Goal: Task Accomplishment & Management: Complete application form

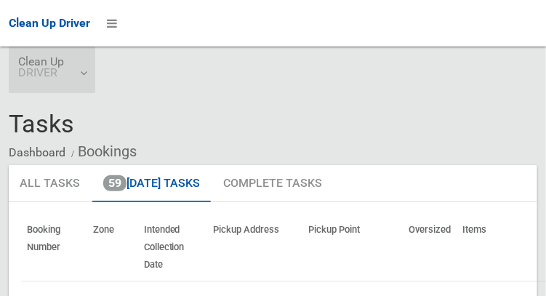
click at [81, 73] on link "Clean Up DRIVER" at bounding box center [52, 70] width 87 height 47
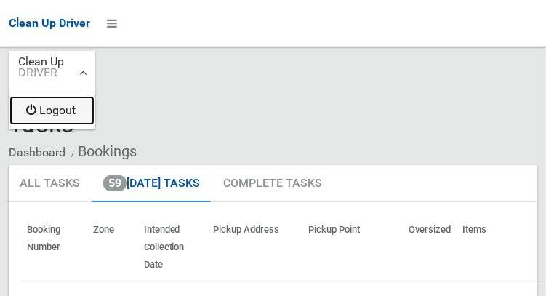
click at [74, 113] on link "Logout" at bounding box center [51, 110] width 85 height 29
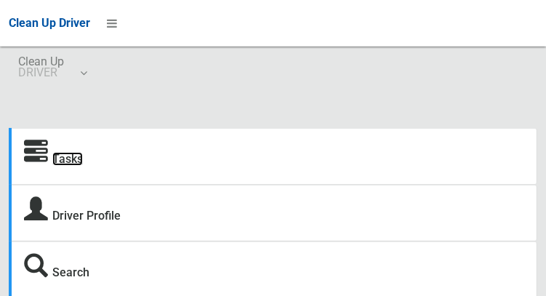
click at [68, 163] on link "Tasks" at bounding box center [67, 159] width 31 height 14
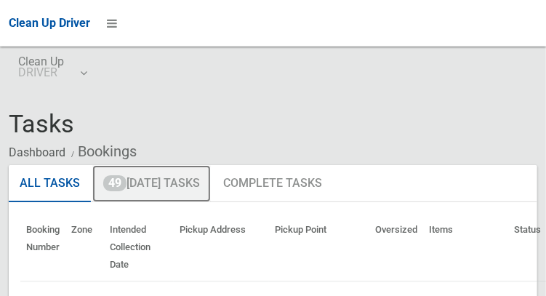
click at [180, 182] on link "49 [DATE] Tasks" at bounding box center [151, 184] width 119 height 38
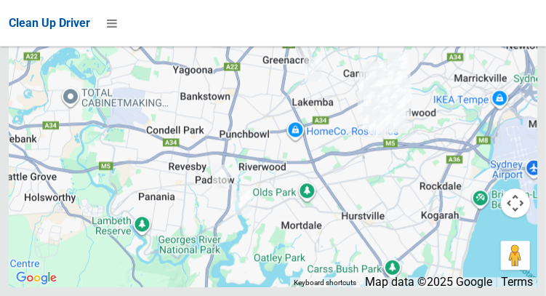
scroll to position [9005, 0]
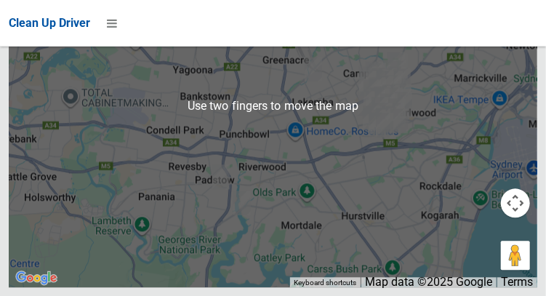
scroll to position [9686, 0]
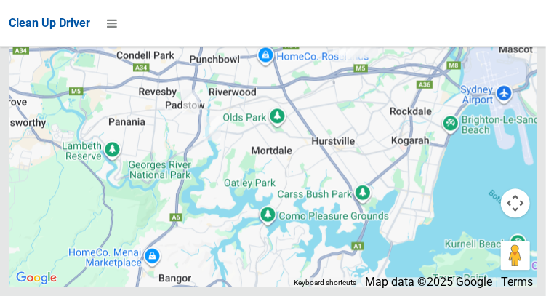
click at [15, 274] on div at bounding box center [273, 106] width 529 height 364
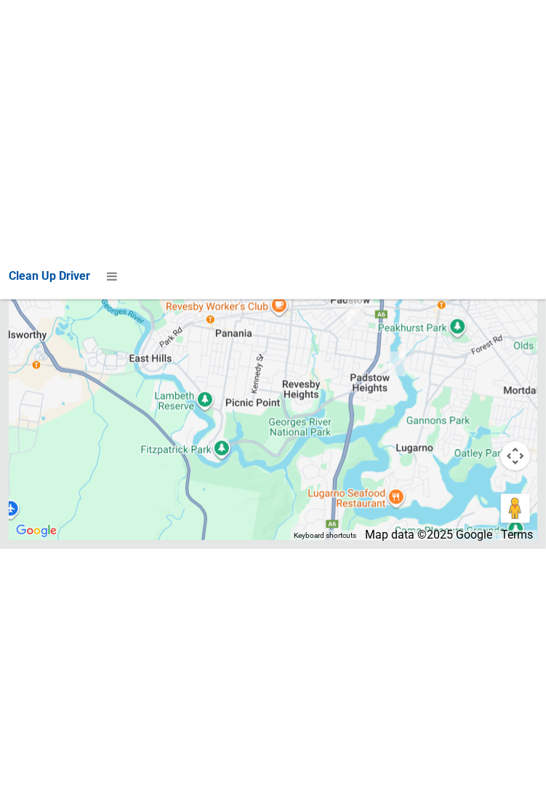
scroll to position [8591, 0]
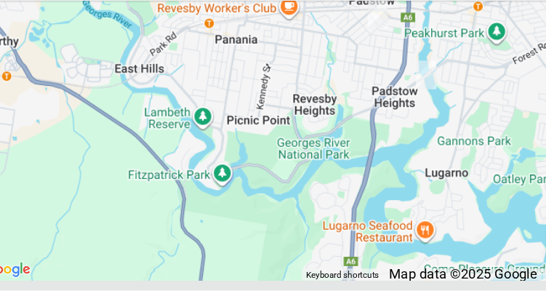
scroll to position [9768, 0]
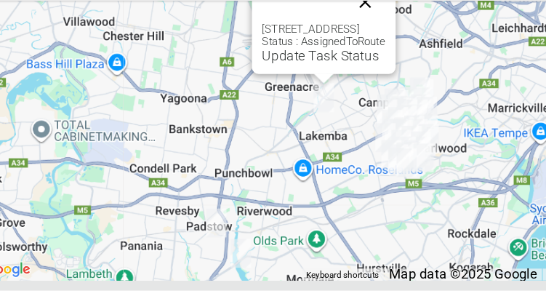
click at [362, 65] on button "Close" at bounding box center [344, 48] width 35 height 35
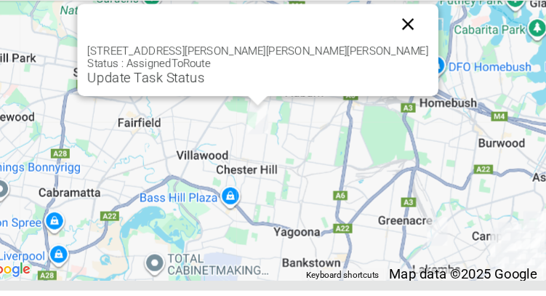
click at [364, 84] on button "Close" at bounding box center [381, 66] width 35 height 35
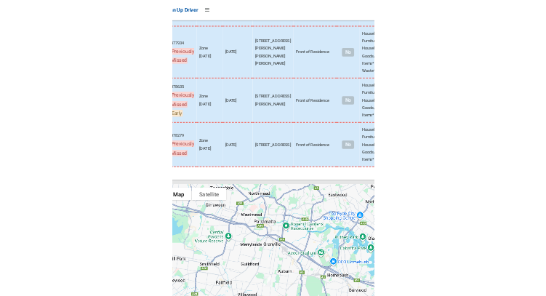
scroll to position [8581, 0]
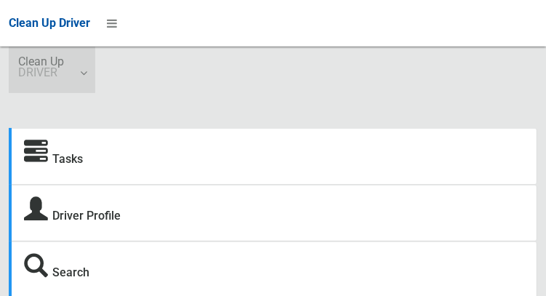
click at [88, 73] on link "Clean Up DRIVER" at bounding box center [52, 70] width 87 height 47
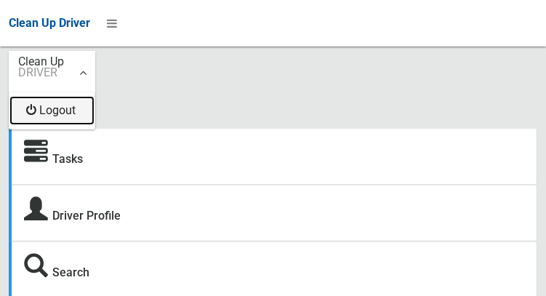
click at [76, 120] on link "Logout" at bounding box center [51, 110] width 85 height 29
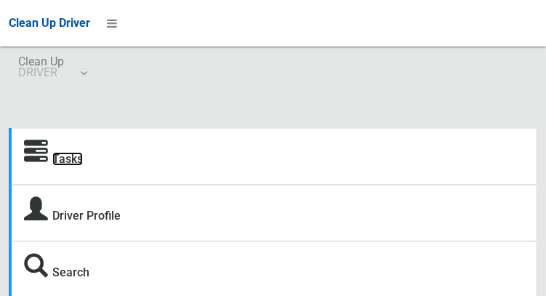
click at [63, 158] on link "Tasks" at bounding box center [67, 159] width 31 height 14
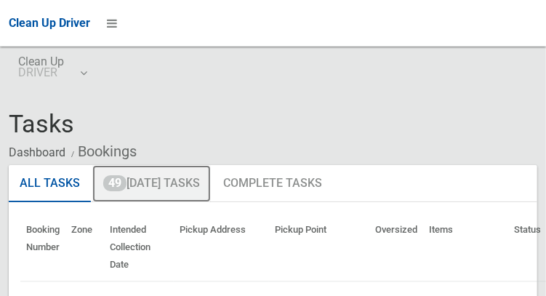
click at [188, 180] on link "49 Today's Tasks" at bounding box center [151, 184] width 119 height 38
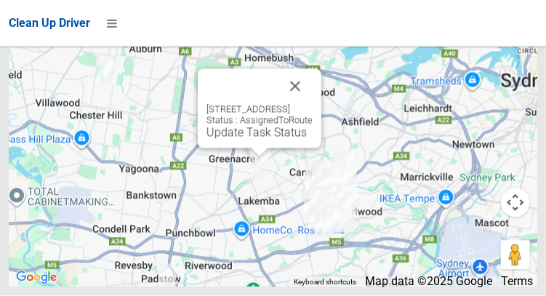
scroll to position [8967, 0]
click at [160, 37] on div "Clean Up Driver" at bounding box center [273, 23] width 546 height 47
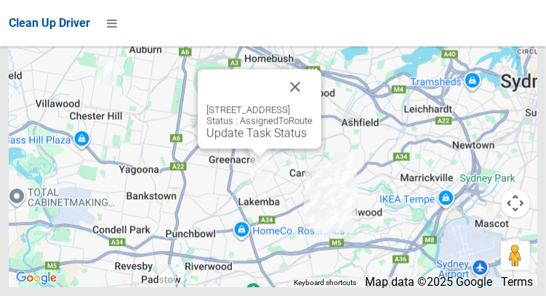
scroll to position [9767, 0]
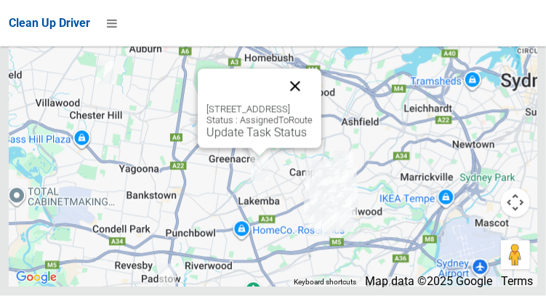
click at [313, 104] on button "Close" at bounding box center [295, 86] width 35 height 35
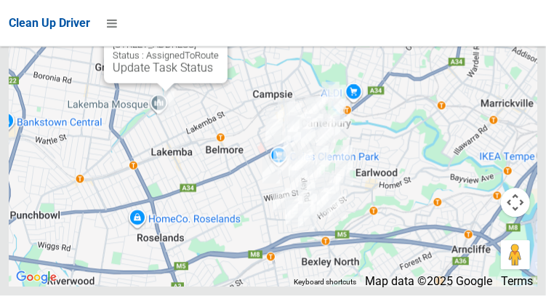
click at [219, 39] on button "Close" at bounding box center [201, 21] width 35 height 35
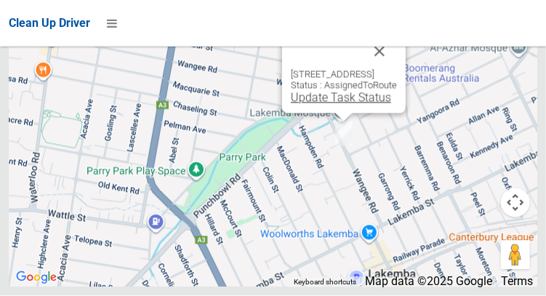
click at [330, 105] on link "Update Task Status" at bounding box center [341, 98] width 100 height 14
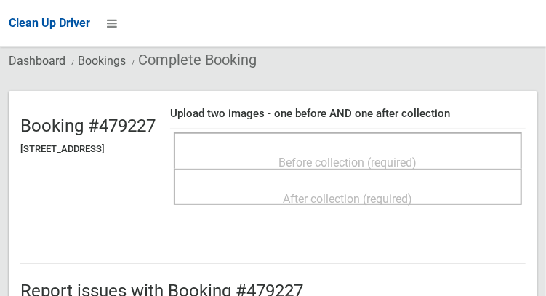
scroll to position [96, 0]
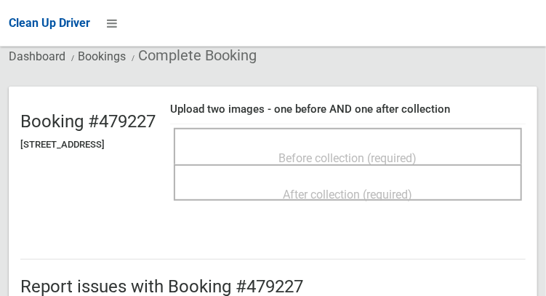
click at [358, 153] on span "Before collection (required)" at bounding box center [348, 158] width 138 height 14
click at [374, 144] on div "Before collection (required)" at bounding box center [348, 157] width 316 height 27
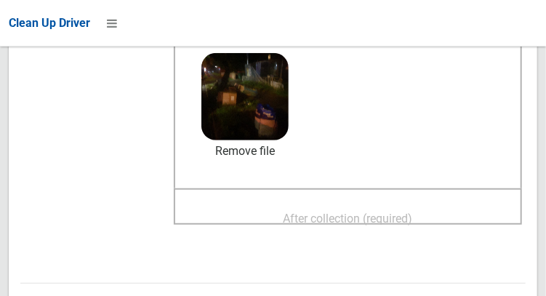
scroll to position [198, 0]
click at [404, 212] on span "After collection (required)" at bounding box center [348, 219] width 129 height 14
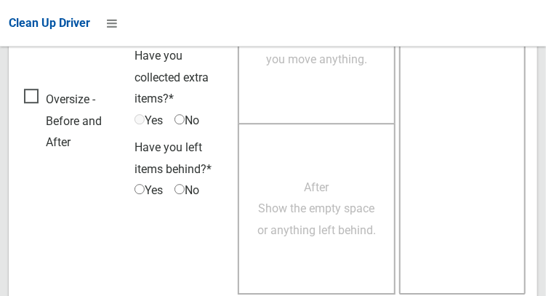
scroll to position [1312, 0]
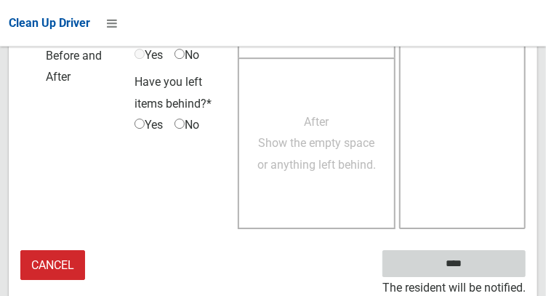
click at [475, 273] on input "****" at bounding box center [453, 263] width 143 height 27
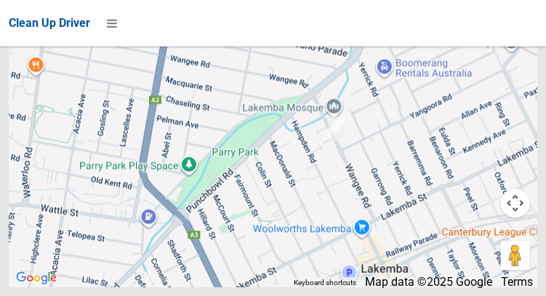
scroll to position [9213, 0]
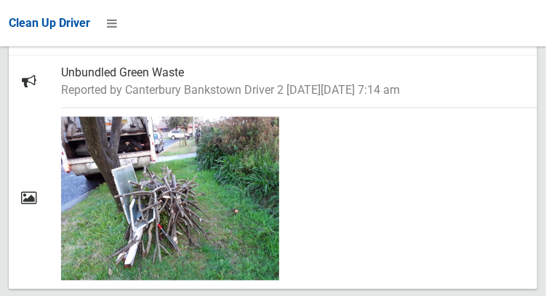
scroll to position [816, 0]
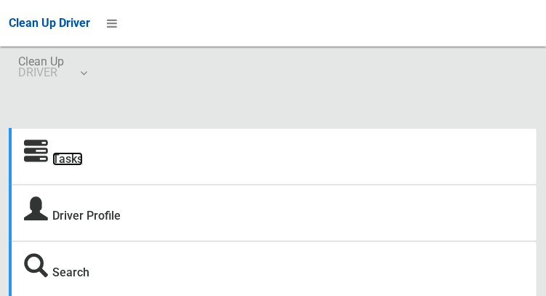
click at [74, 164] on link "Tasks" at bounding box center [67, 159] width 31 height 14
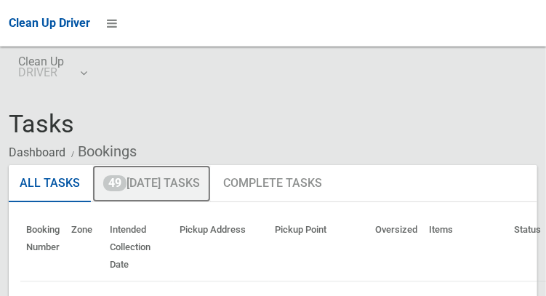
click at [195, 182] on link "49 [DATE] Tasks" at bounding box center [151, 184] width 119 height 38
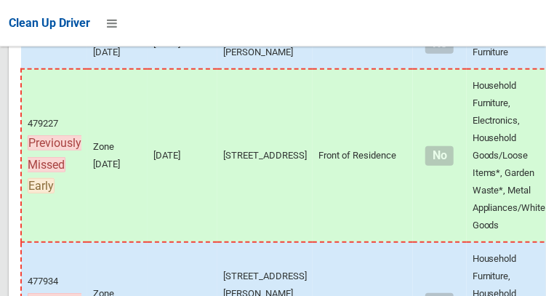
scroll to position [9767, 0]
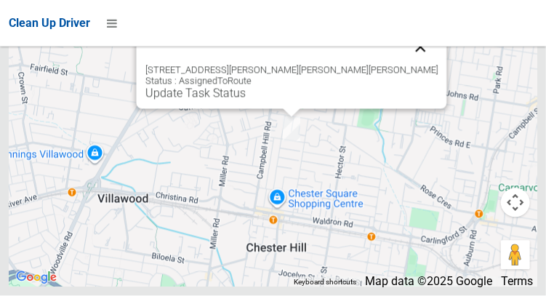
click at [403, 65] on button "Close" at bounding box center [420, 47] width 35 height 35
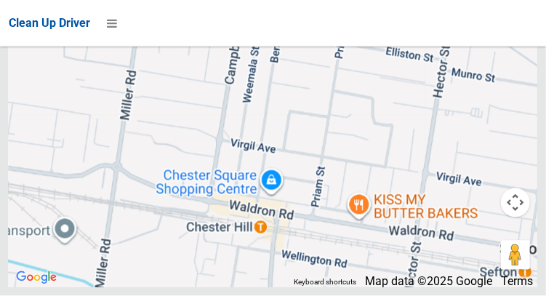
scroll to position [9767, 0]
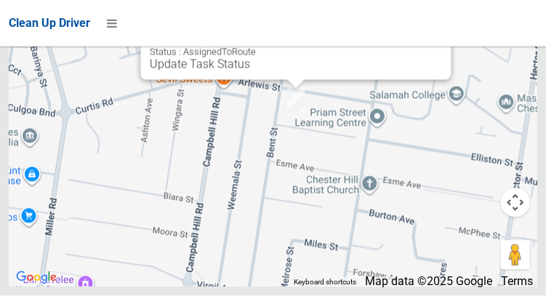
click at [407, 36] on button "Close" at bounding box center [424, 18] width 35 height 35
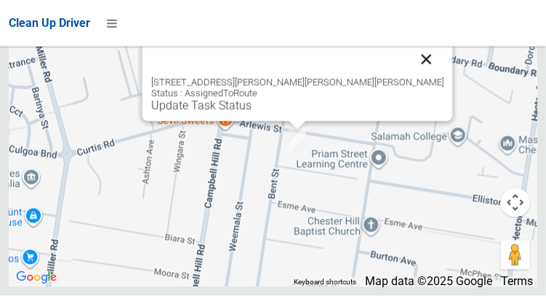
click at [409, 77] on button "Close" at bounding box center [426, 59] width 35 height 35
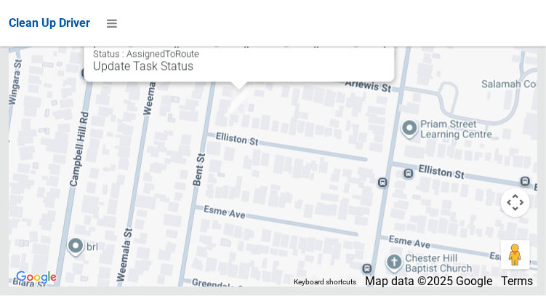
click at [350, 38] on button "Close" at bounding box center [367, 20] width 35 height 35
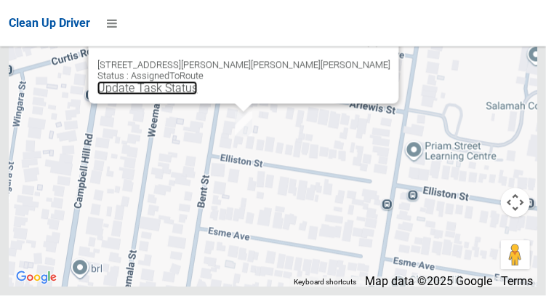
click at [197, 95] on link "Update Task Status" at bounding box center [147, 88] width 100 height 14
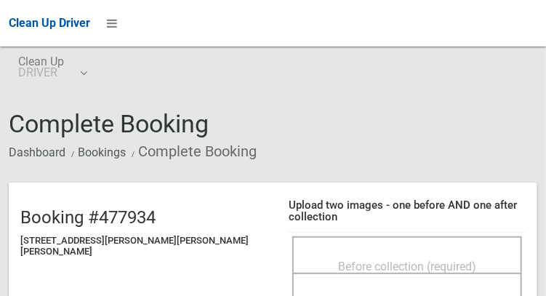
click at [338, 260] on span "Before collection (required)" at bounding box center [407, 267] width 138 height 14
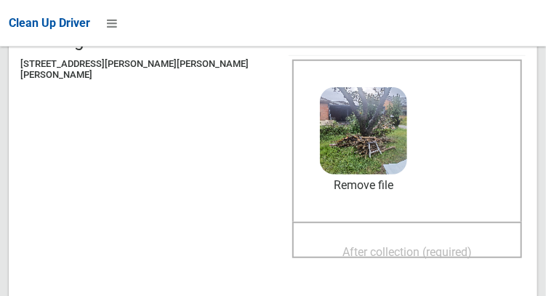
scroll to position [181, 0]
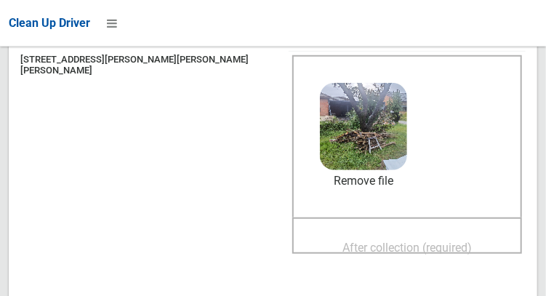
click at [417, 241] on span "After collection (required)" at bounding box center [406, 248] width 129 height 14
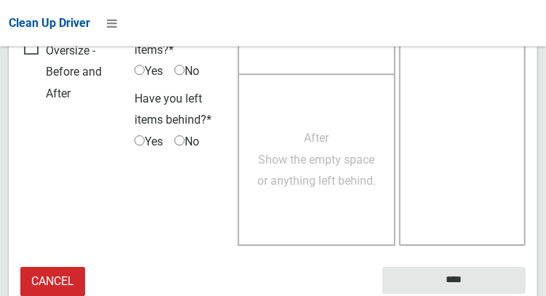
scroll to position [1312, 0]
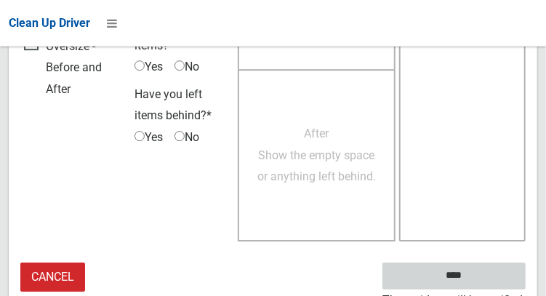
click at [475, 270] on input "****" at bounding box center [453, 275] width 143 height 27
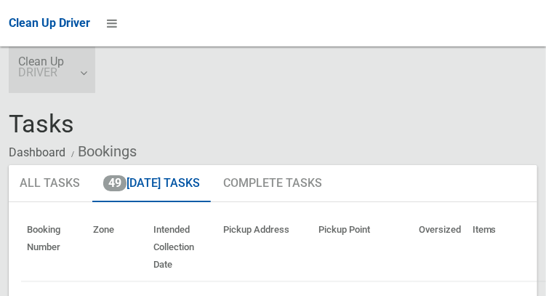
click at [81, 78] on link "Clean Up DRIVER" at bounding box center [52, 70] width 87 height 47
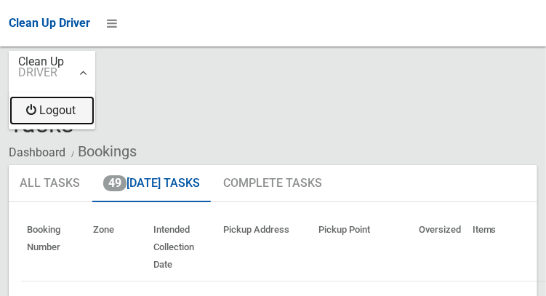
click at [67, 110] on link "Logout" at bounding box center [51, 110] width 85 height 29
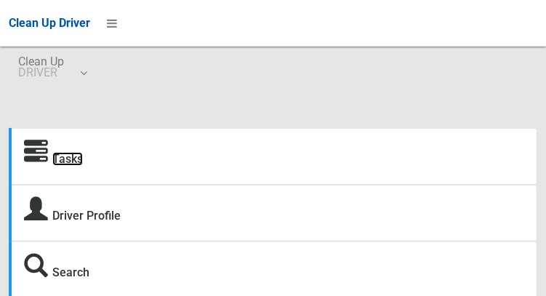
click at [70, 161] on link "Tasks" at bounding box center [67, 159] width 31 height 14
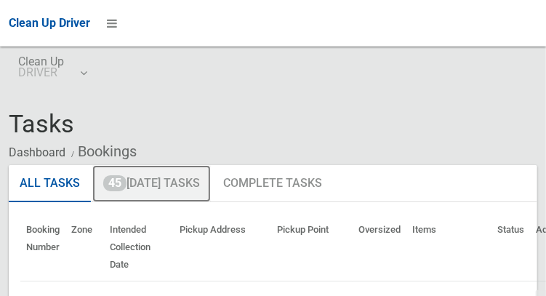
click at [190, 185] on link "45 [DATE] Tasks" at bounding box center [151, 184] width 119 height 38
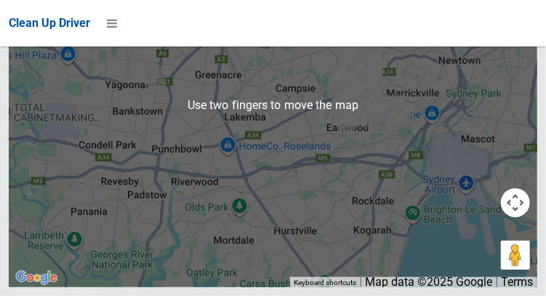
scroll to position [8793, 0]
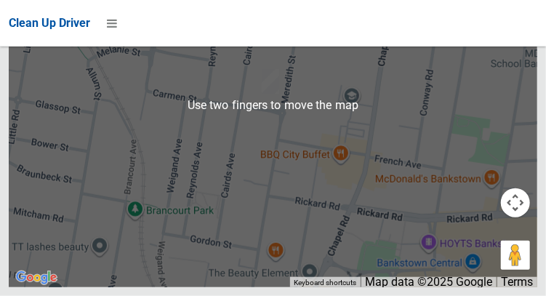
scroll to position [8802, 0]
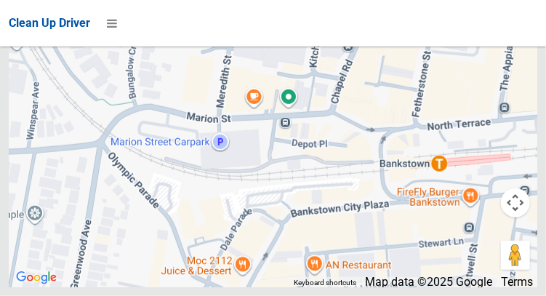
click at [135, 278] on div at bounding box center [273, 106] width 529 height 364
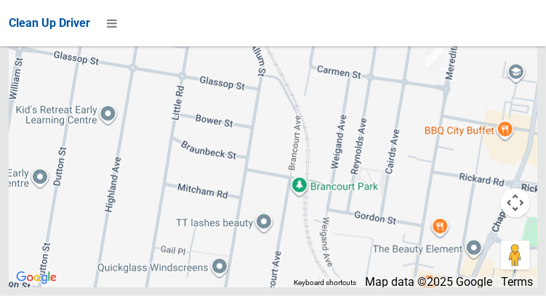
scroll to position [8848, 0]
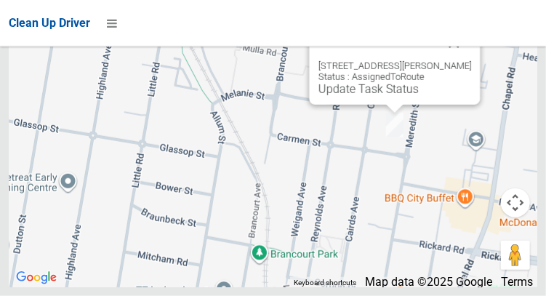
click at [376, 105] on div "1A Carmen Street, BANKSTOWN NSW 2200 Status : AssignedToRoute Update Task Status" at bounding box center [394, 64] width 171 height 79
click at [383, 105] on div "1A Carmen Street, BANKSTOWN NSW 2200 Status : AssignedToRoute Update Task Status" at bounding box center [394, 64] width 171 height 79
click at [392, 96] on link "Update Task Status" at bounding box center [368, 89] width 100 height 14
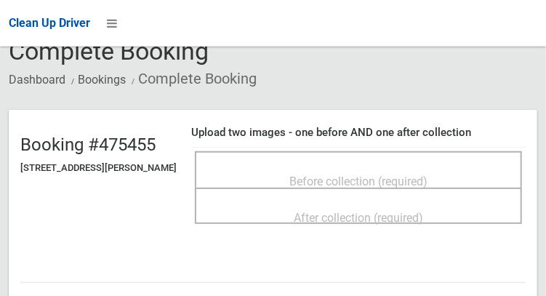
scroll to position [74, 0]
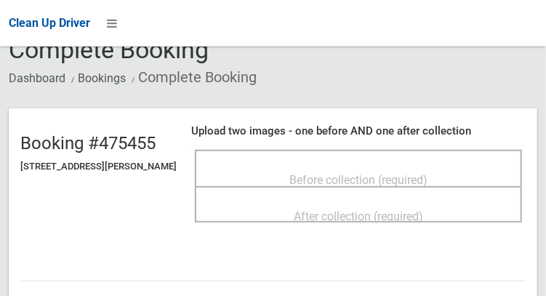
click at [406, 173] on span "Before collection (required)" at bounding box center [358, 180] width 138 height 14
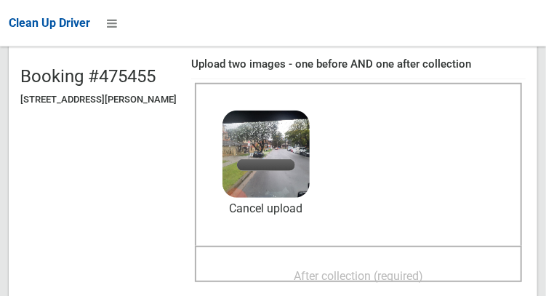
scroll to position [145, 0]
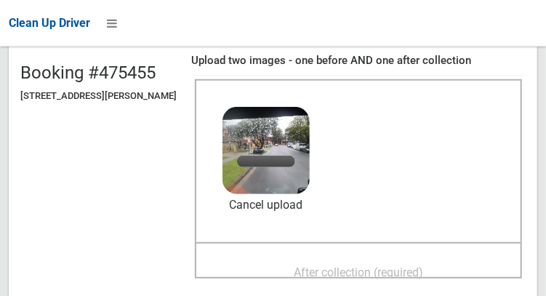
click at [411, 265] on span "After collection (required)" at bounding box center [358, 272] width 129 height 14
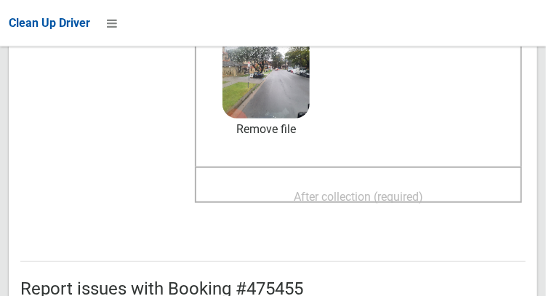
scroll to position [220, 0]
click at [478, 182] on div "After collection (required)" at bounding box center [358, 195] width 295 height 27
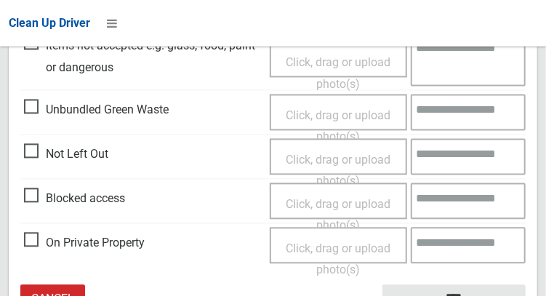
scroll to position [873, 0]
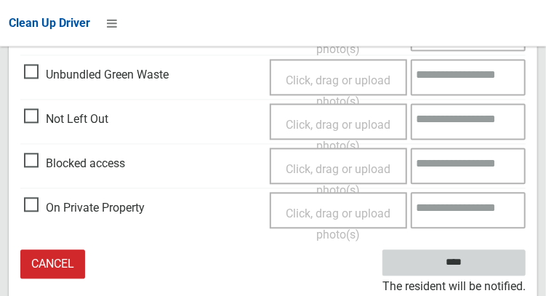
click at [475, 271] on input "****" at bounding box center [453, 263] width 143 height 27
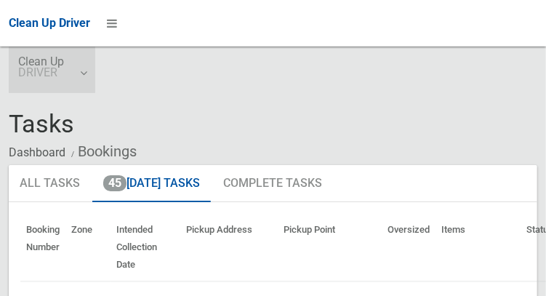
click at [90, 74] on link "Clean Up DRIVER" at bounding box center [52, 70] width 87 height 47
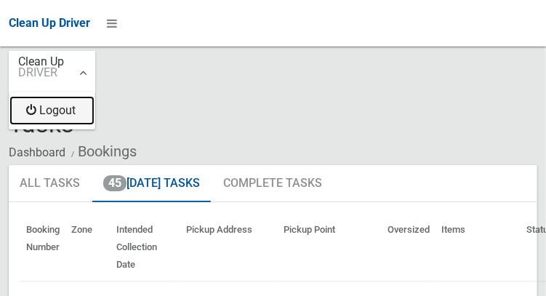
click at [73, 116] on link "Logout" at bounding box center [51, 110] width 85 height 29
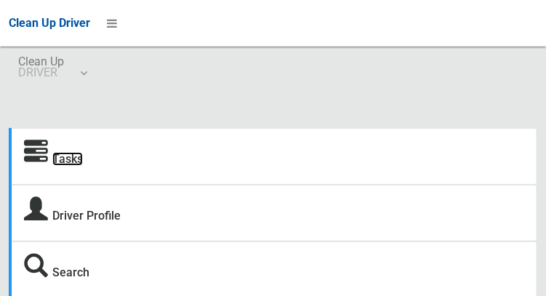
click at [71, 161] on link "Tasks" at bounding box center [67, 159] width 31 height 14
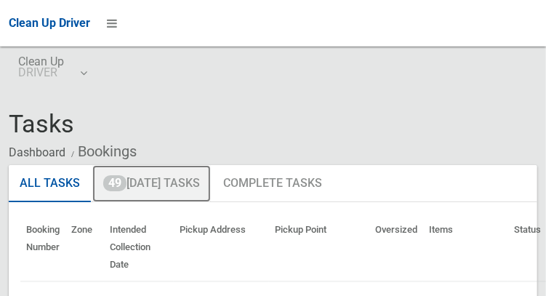
click at [182, 177] on link "49 [DATE] Tasks" at bounding box center [151, 184] width 119 height 38
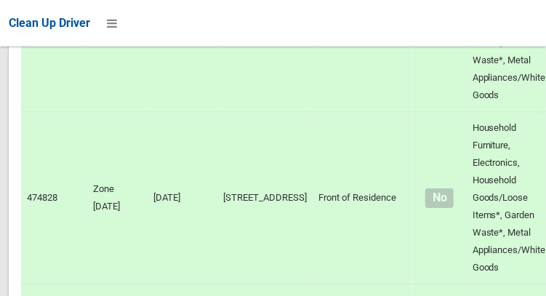
scroll to position [9767, 0]
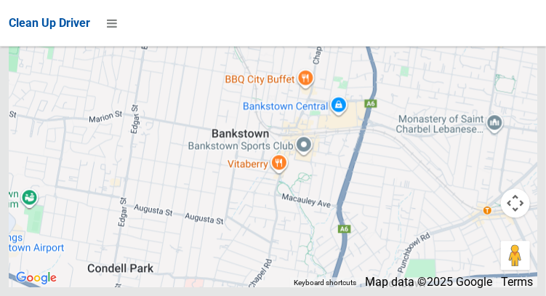
click at [267, 196] on div at bounding box center [273, 106] width 529 height 364
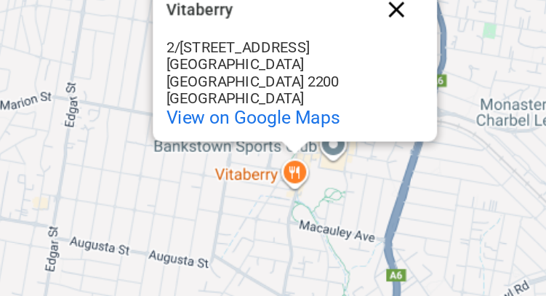
click at [348, 75] on button "Close" at bounding box center [344, 57] width 35 height 35
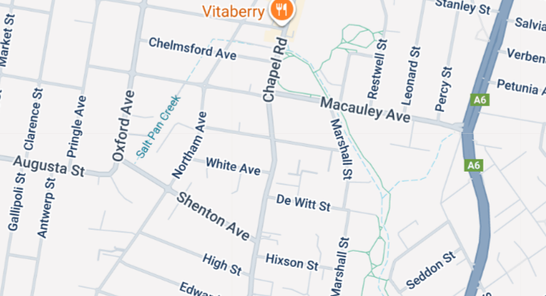
click at [390, 224] on div at bounding box center [273, 106] width 529 height 364
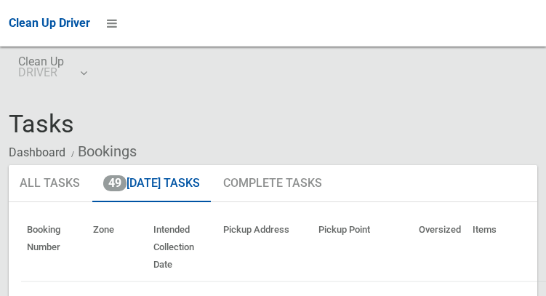
scroll to position [9767, 0]
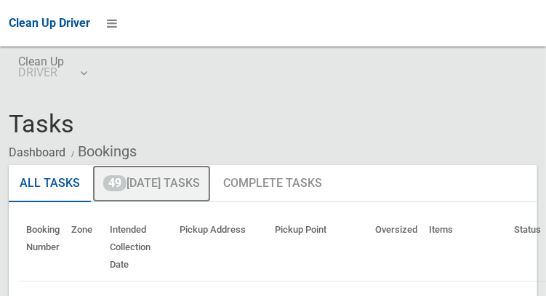
click at [195, 190] on link "49 [DATE] Tasks" at bounding box center [151, 184] width 119 height 38
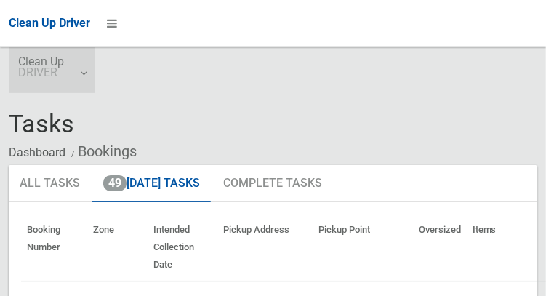
click at [88, 71] on link "Clean Up DRIVER" at bounding box center [52, 70] width 87 height 47
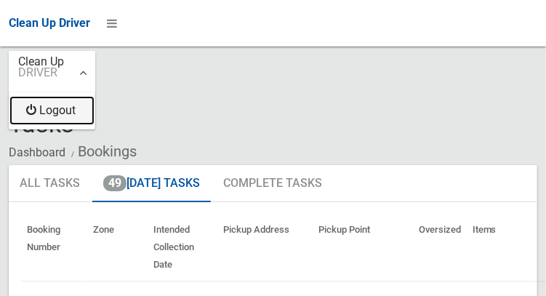
click at [68, 113] on link "Logout" at bounding box center [51, 110] width 85 height 29
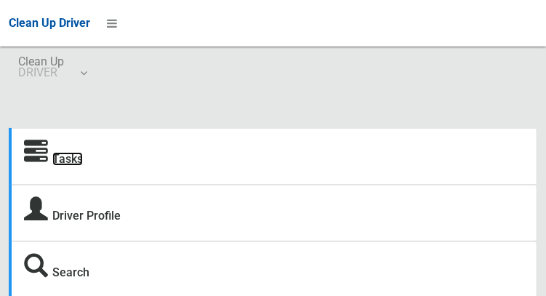
click at [73, 165] on link "Tasks" at bounding box center [67, 159] width 31 height 14
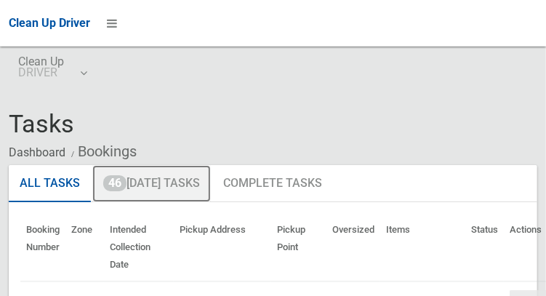
click at [188, 181] on link "46 Today's Tasks" at bounding box center [151, 184] width 119 height 38
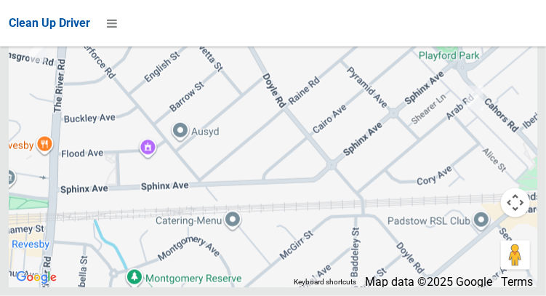
scroll to position [9442, 0]
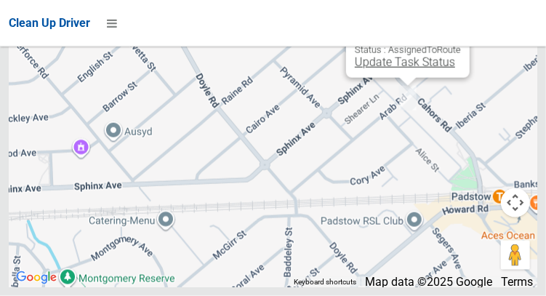
click at [414, 69] on link "Update Task Status" at bounding box center [405, 62] width 100 height 14
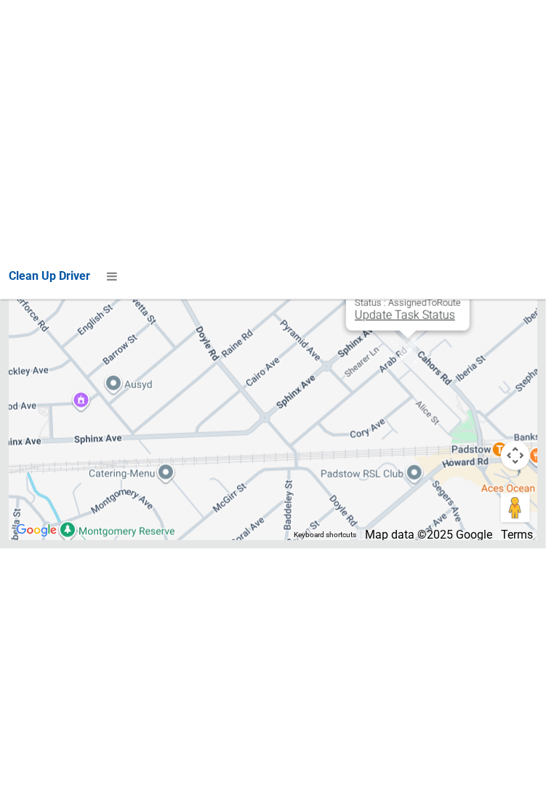
scroll to position [8968, 0]
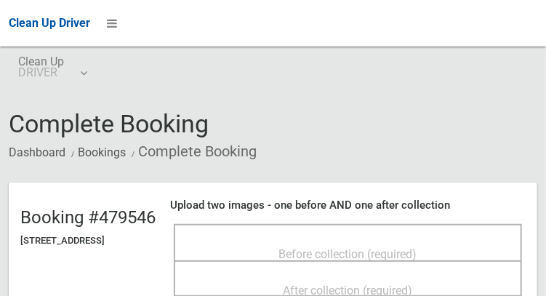
click at [417, 247] on span "Before collection (required)" at bounding box center [348, 254] width 138 height 14
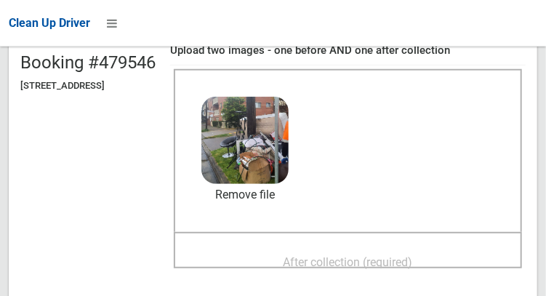
scroll to position [180, 0]
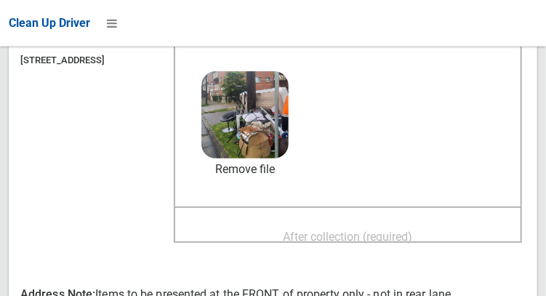
click at [388, 243] on span "After collection (required)" at bounding box center [348, 237] width 129 height 14
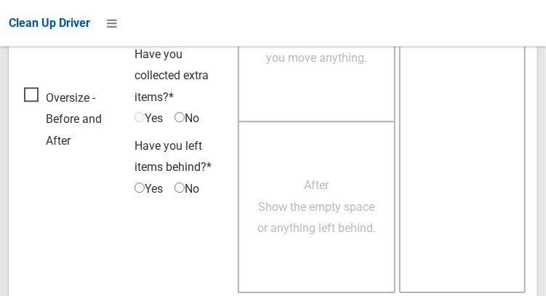
scroll to position [1334, 0]
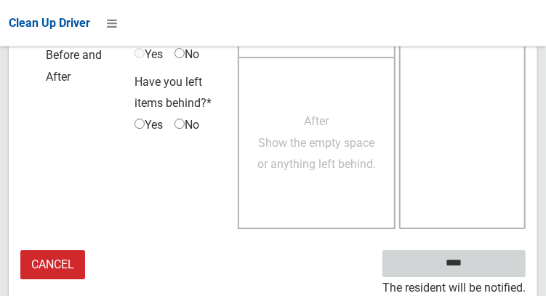
click at [475, 270] on input "****" at bounding box center [453, 263] width 143 height 27
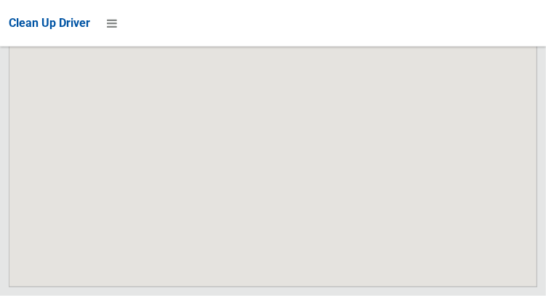
scroll to position [9442, 0]
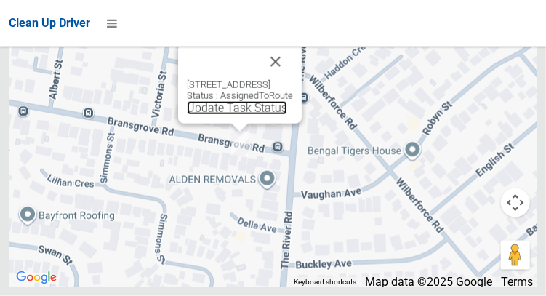
click at [209, 115] on link "Update Task Status" at bounding box center [237, 108] width 100 height 14
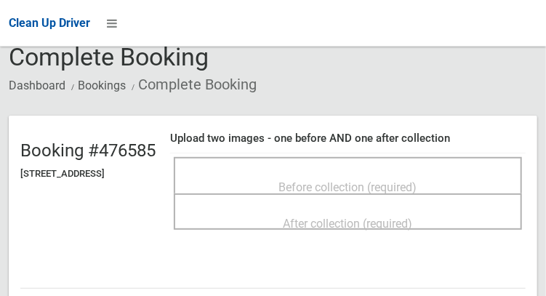
scroll to position [67, 0]
click at [397, 180] on span "Before collection (required)" at bounding box center [348, 187] width 138 height 14
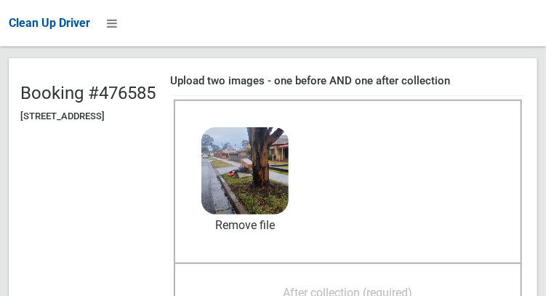
scroll to position [126, 0]
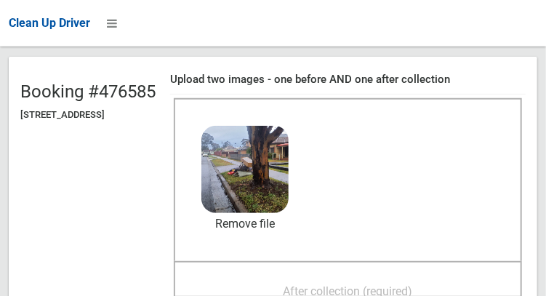
click at [395, 284] on span "After collection (required)" at bounding box center [348, 291] width 129 height 14
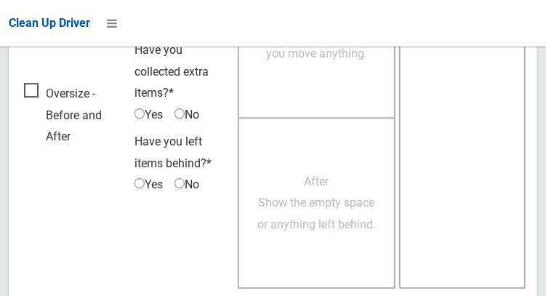
scroll to position [1312, 0]
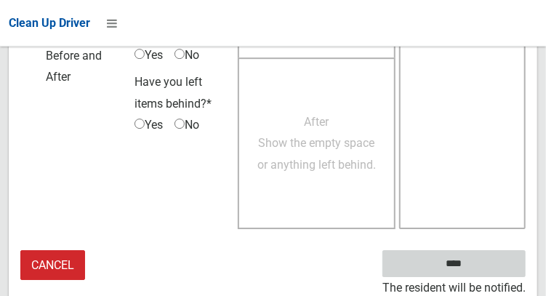
click at [475, 273] on input "****" at bounding box center [453, 263] width 143 height 27
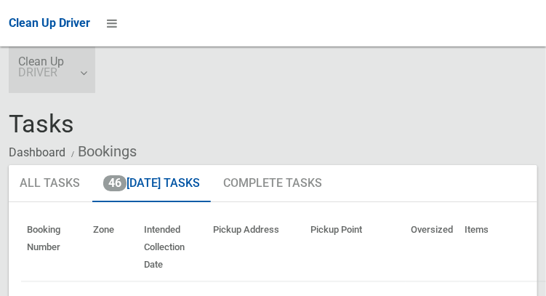
click at [82, 89] on link "Clean Up DRIVER" at bounding box center [52, 70] width 87 height 47
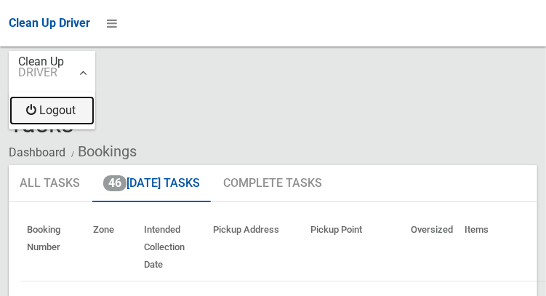
click at [46, 116] on link "Logout" at bounding box center [51, 110] width 85 height 29
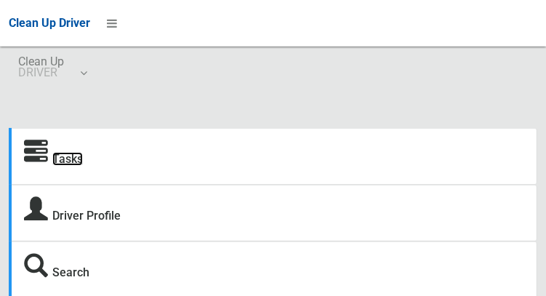
click at [61, 166] on link "Tasks" at bounding box center [67, 159] width 31 height 14
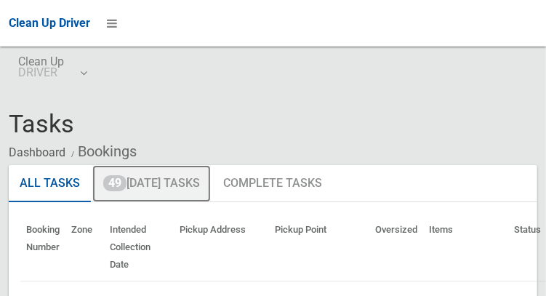
click at [156, 187] on link "49 Today's Tasks" at bounding box center [151, 184] width 119 height 38
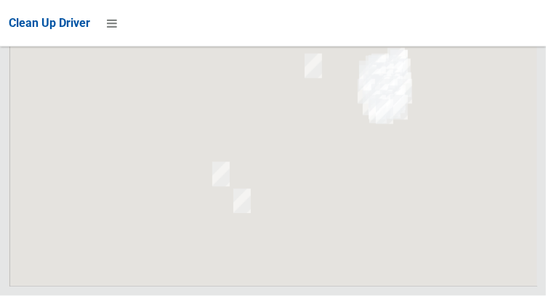
scroll to position [9767, 0]
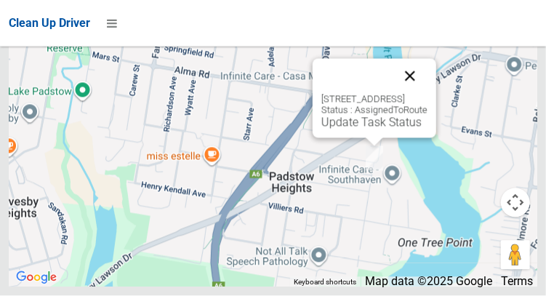
click at [428, 94] on button "Close" at bounding box center [410, 76] width 35 height 35
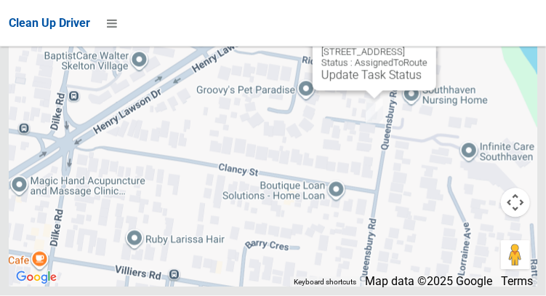
click at [428, 47] on button "Close" at bounding box center [410, 29] width 35 height 35
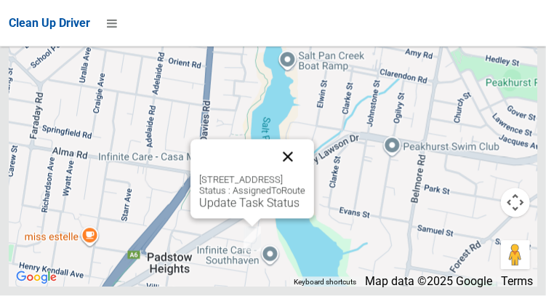
click at [305, 174] on button "Close" at bounding box center [287, 157] width 35 height 35
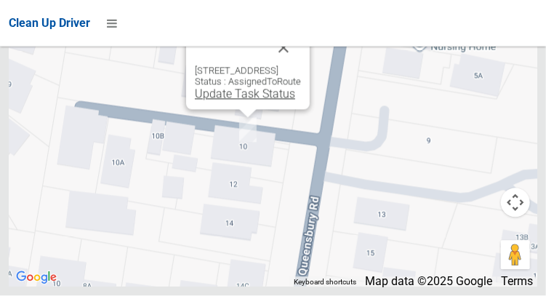
click at [218, 101] on link "Update Task Status" at bounding box center [245, 94] width 100 height 14
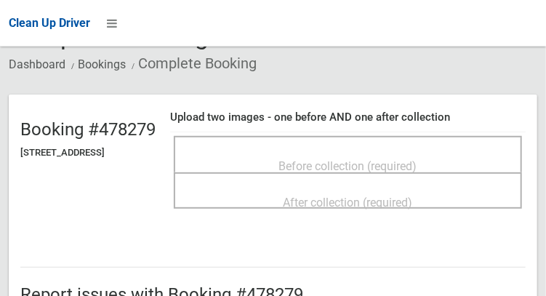
scroll to position [89, 0]
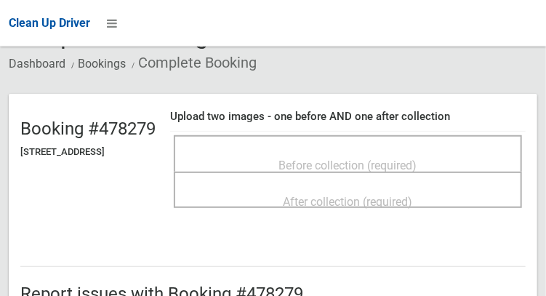
click at [398, 170] on span "Before collection (required)" at bounding box center [348, 165] width 138 height 14
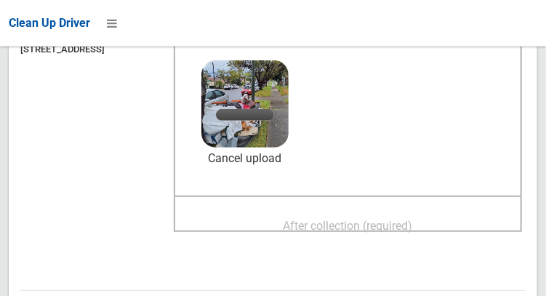
scroll to position [192, 0]
click at [413, 230] on span "After collection (required)" at bounding box center [348, 225] width 129 height 14
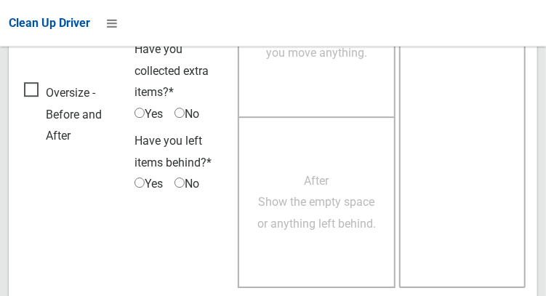
scroll to position [1325, 0]
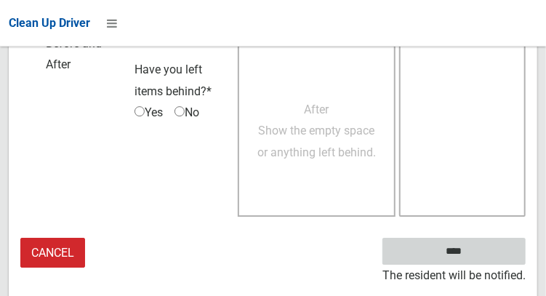
click at [475, 265] on input "****" at bounding box center [453, 251] width 143 height 27
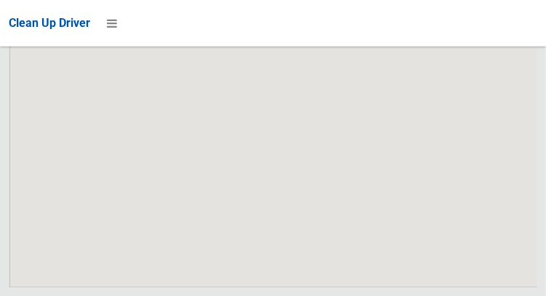
scroll to position [9767, 0]
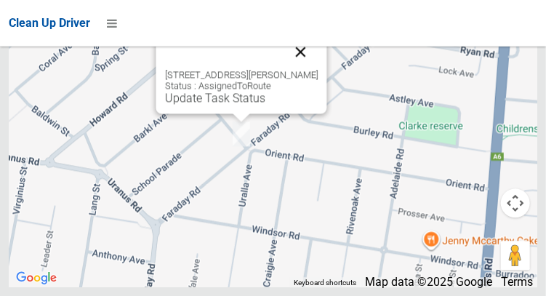
click at [310, 69] on button "Close" at bounding box center [300, 51] width 35 height 35
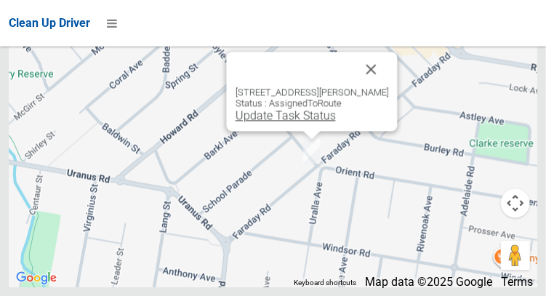
click at [294, 122] on link "Update Task Status" at bounding box center [285, 115] width 100 height 14
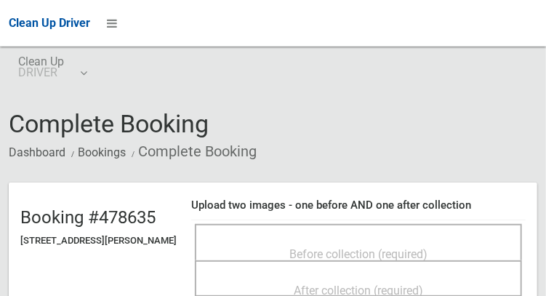
click at [446, 245] on div "Before collection (required)" at bounding box center [358, 253] width 295 height 27
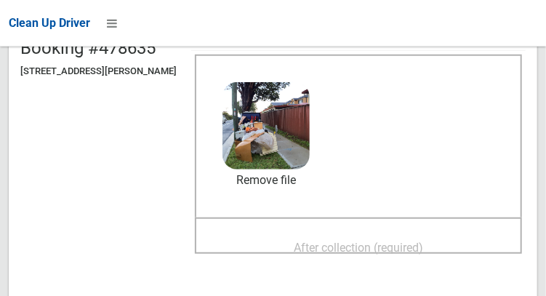
scroll to position [170, 0]
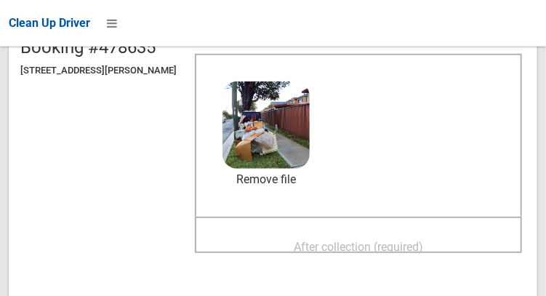
click at [423, 240] on span "After collection (required)" at bounding box center [358, 247] width 129 height 14
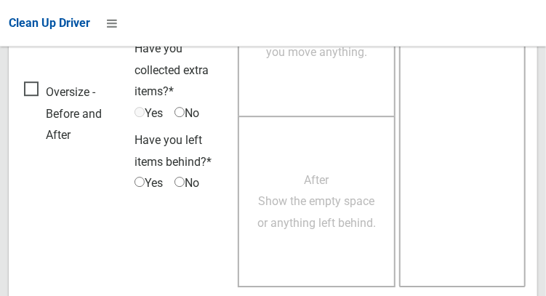
scroll to position [1312, 0]
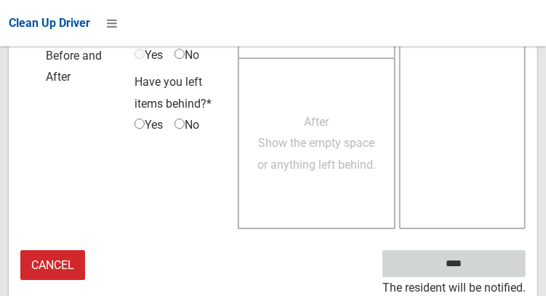
click at [475, 271] on input "****" at bounding box center [453, 263] width 143 height 27
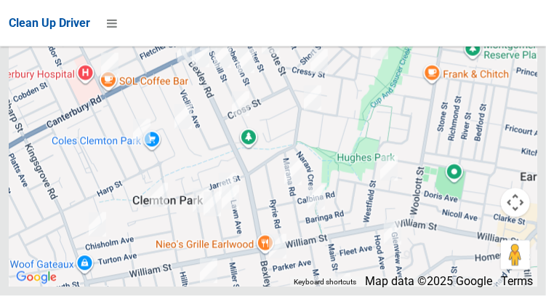
scroll to position [9767, 0]
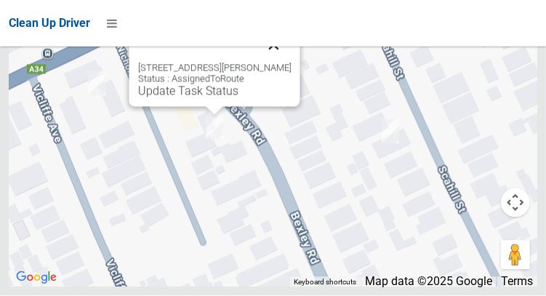
click at [288, 63] on button "Close" at bounding box center [273, 45] width 35 height 35
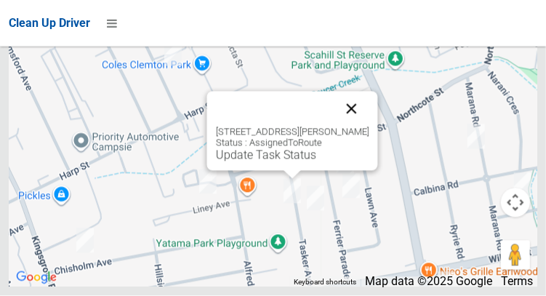
click at [369, 127] on button "Close" at bounding box center [351, 109] width 35 height 35
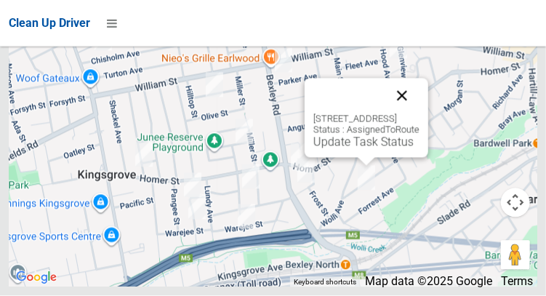
click at [420, 113] on button "Close" at bounding box center [402, 96] width 35 height 35
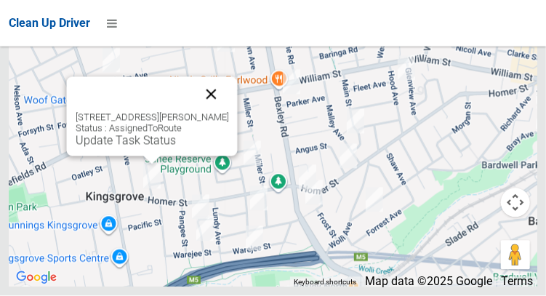
click at [228, 112] on button "Close" at bounding box center [210, 94] width 35 height 35
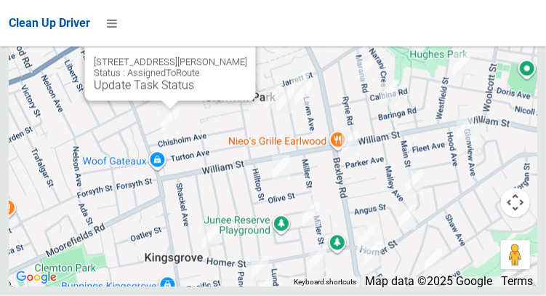
click at [246, 57] on button "Close" at bounding box center [229, 39] width 35 height 35
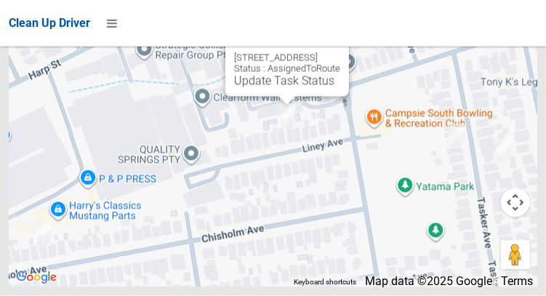
click at [340, 52] on button "Close" at bounding box center [322, 34] width 35 height 35
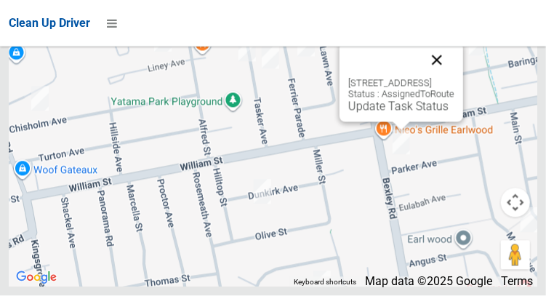
click at [454, 78] on button "Close" at bounding box center [437, 60] width 35 height 35
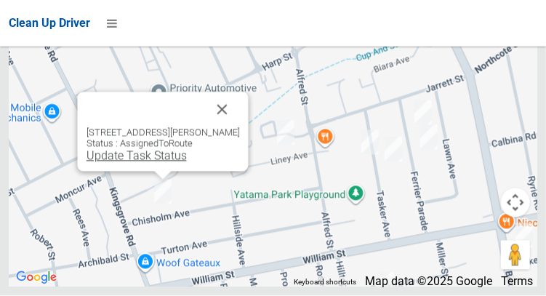
click at [140, 163] on link "Update Task Status" at bounding box center [136, 156] width 100 height 14
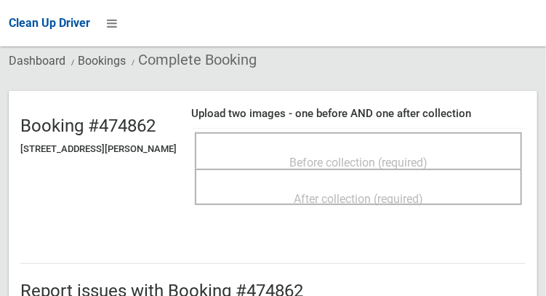
scroll to position [92, 0]
click at [377, 156] on span "Before collection (required)" at bounding box center [358, 163] width 138 height 14
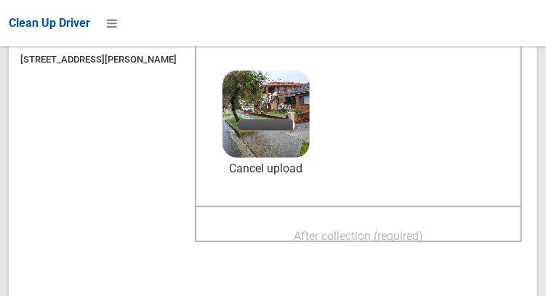
scroll to position [182, 0]
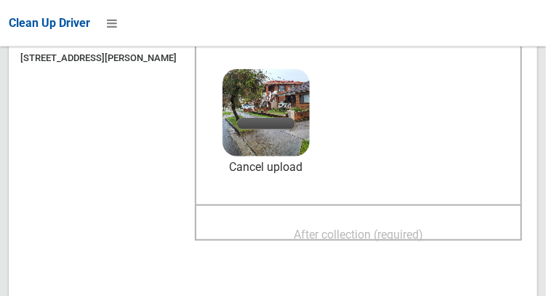
click at [423, 228] on span "After collection (required)" at bounding box center [358, 235] width 129 height 14
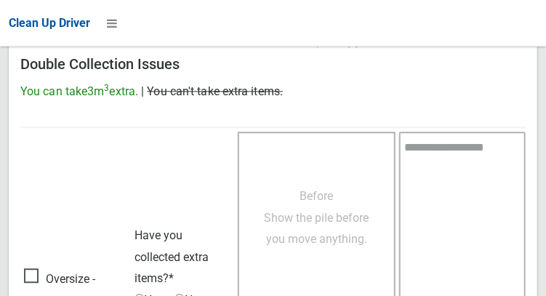
scroll to position [1312, 0]
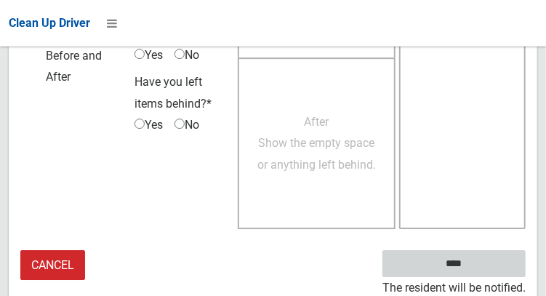
click at [475, 272] on input "****" at bounding box center [453, 263] width 143 height 27
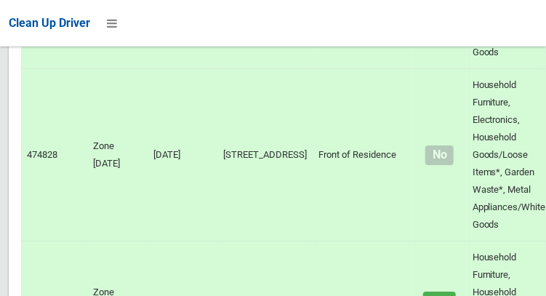
scroll to position [9683, 0]
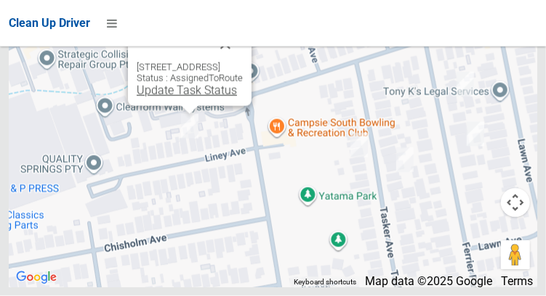
click at [165, 97] on link "Update Task Status" at bounding box center [187, 91] width 100 height 14
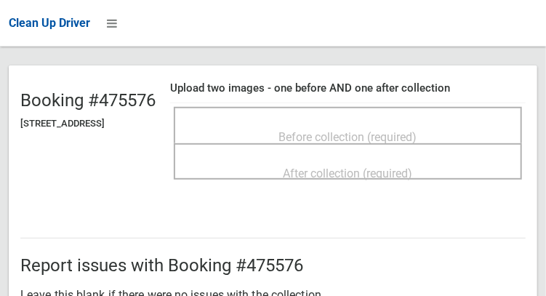
scroll to position [118, 0]
click at [366, 134] on span "Before collection (required)" at bounding box center [348, 136] width 138 height 14
click at [366, 129] on span "Before collection (required)" at bounding box center [348, 136] width 138 height 14
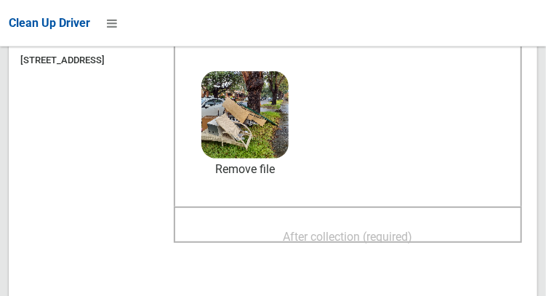
scroll to position [175, 0]
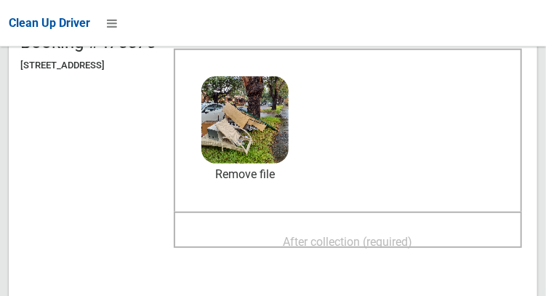
click at [375, 235] on span "After collection (required)" at bounding box center [348, 242] width 129 height 14
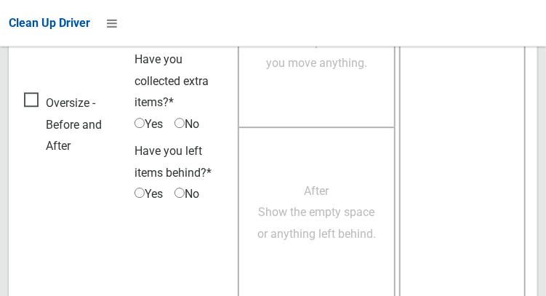
scroll to position [1312, 0]
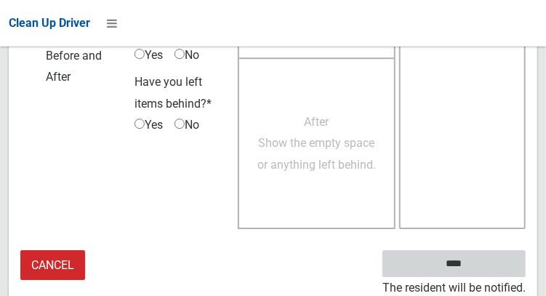
click at [475, 267] on input "****" at bounding box center [453, 263] width 143 height 27
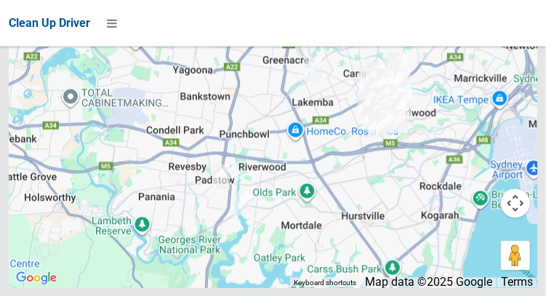
scroll to position [9683, 0]
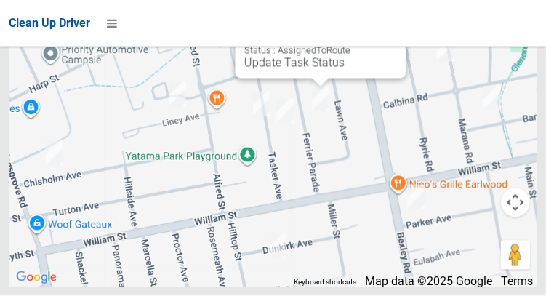
click at [397, 34] on button "Close" at bounding box center [379, 16] width 35 height 35
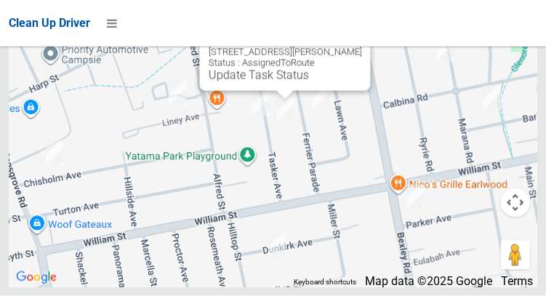
click at [361, 47] on button "Close" at bounding box center [343, 29] width 35 height 35
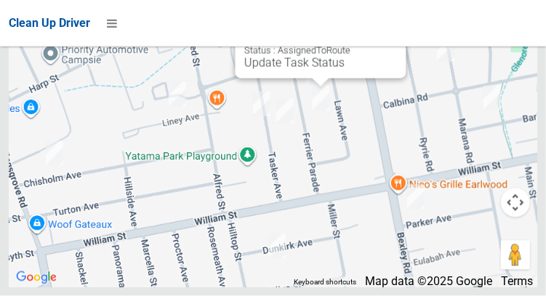
click at [397, 34] on button "Close" at bounding box center [379, 16] width 35 height 35
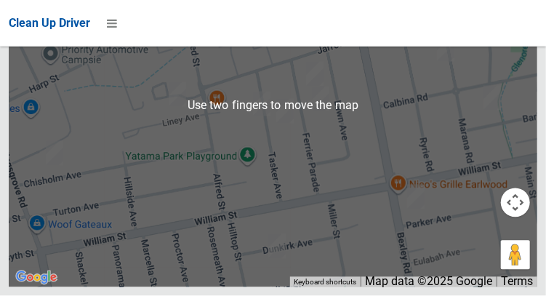
scroll to position [9682, 0]
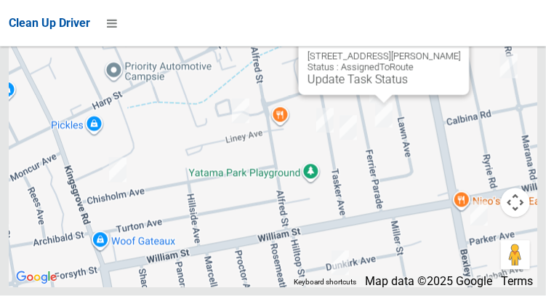
click at [460, 51] on button "Close" at bounding box center [442, 33] width 35 height 35
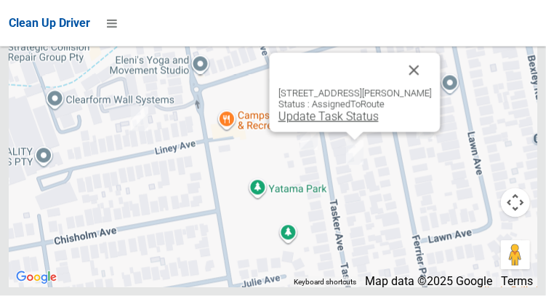
click at [343, 124] on link "Update Task Status" at bounding box center [328, 117] width 100 height 14
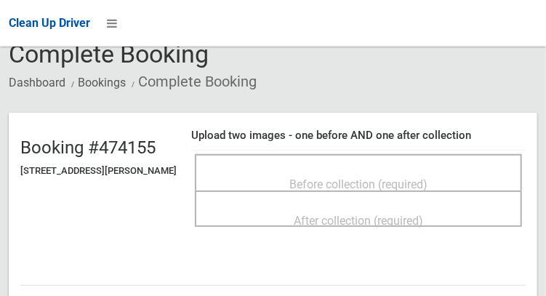
scroll to position [71, 0]
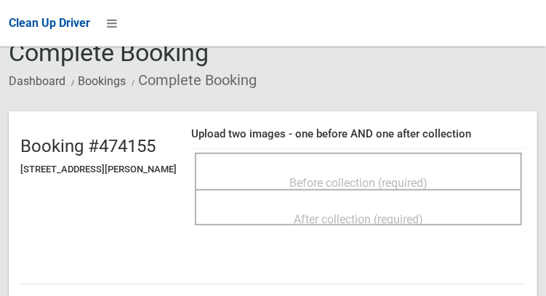
click at [406, 176] on span "Before collection (required)" at bounding box center [358, 183] width 138 height 14
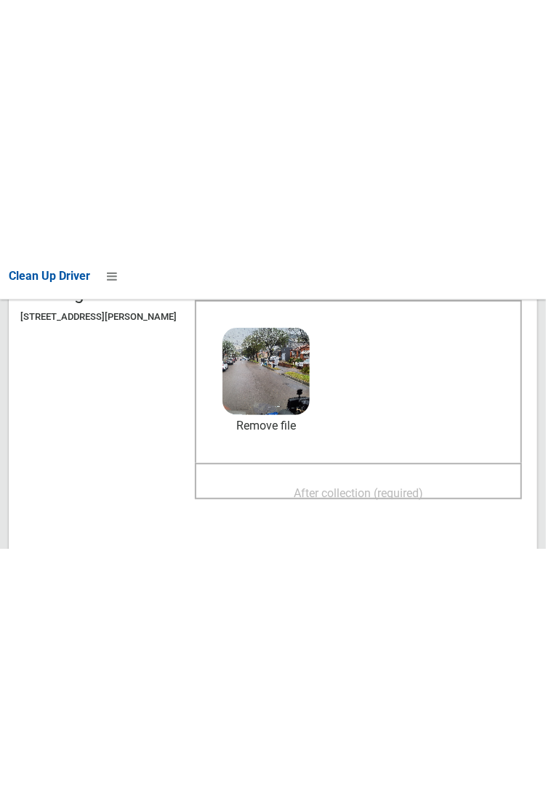
scroll to position [177, 0]
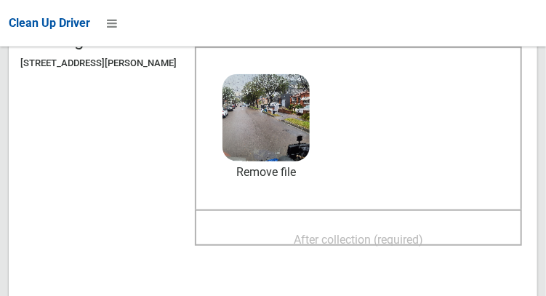
click at [417, 233] on span "After collection (required)" at bounding box center [358, 240] width 129 height 14
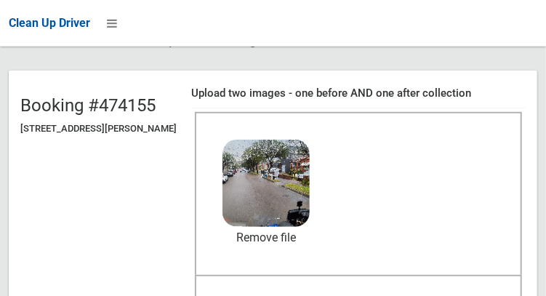
scroll to position [113, 0]
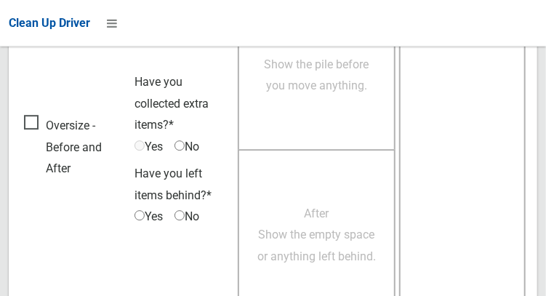
scroll to position [1312, 0]
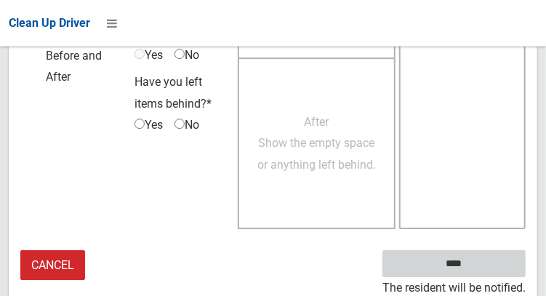
click at [475, 270] on input "****" at bounding box center [453, 263] width 143 height 27
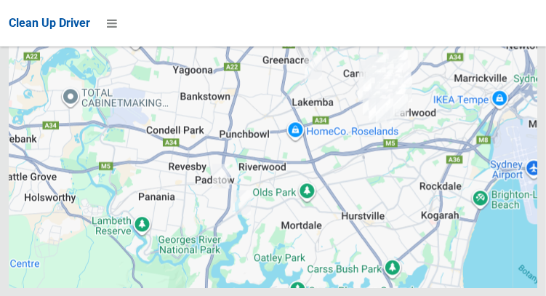
scroll to position [9683, 0]
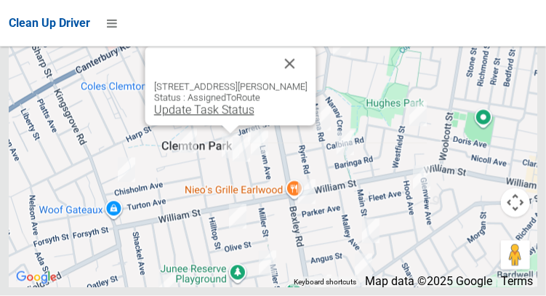
click at [214, 117] on link "Update Task Status" at bounding box center [203, 110] width 100 height 14
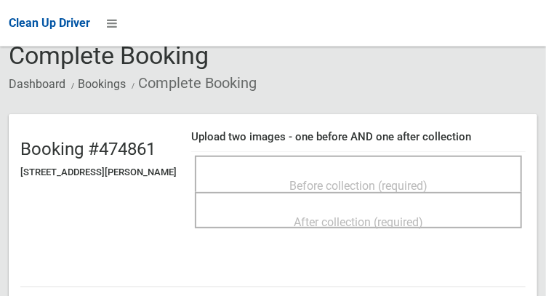
scroll to position [104, 0]
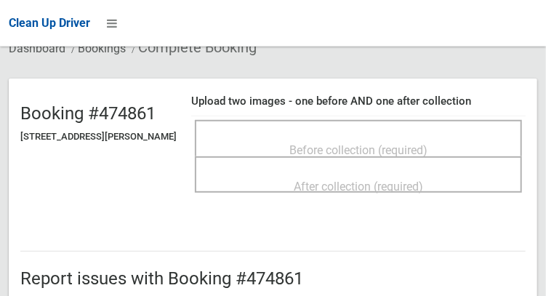
click at [428, 143] on span "Before collection (required)" at bounding box center [358, 150] width 138 height 14
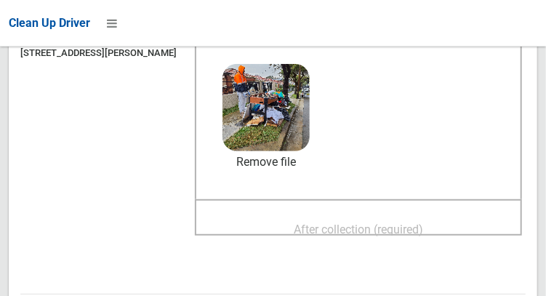
scroll to position [191, 0]
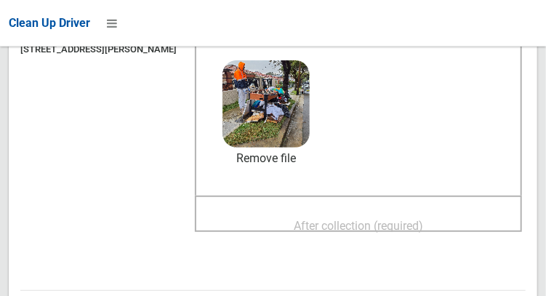
click at [413, 219] on span "After collection (required)" at bounding box center [358, 226] width 129 height 14
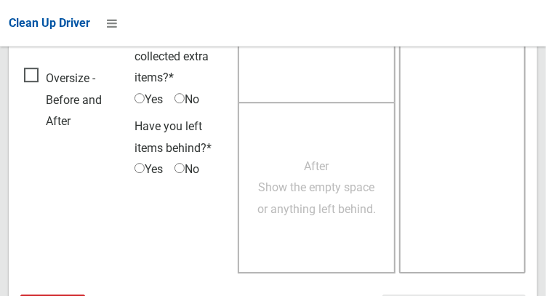
scroll to position [1312, 0]
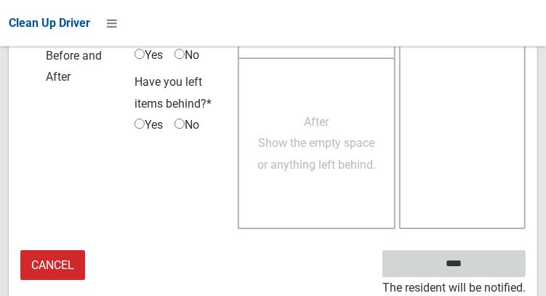
click at [475, 265] on input "****" at bounding box center [453, 263] width 143 height 27
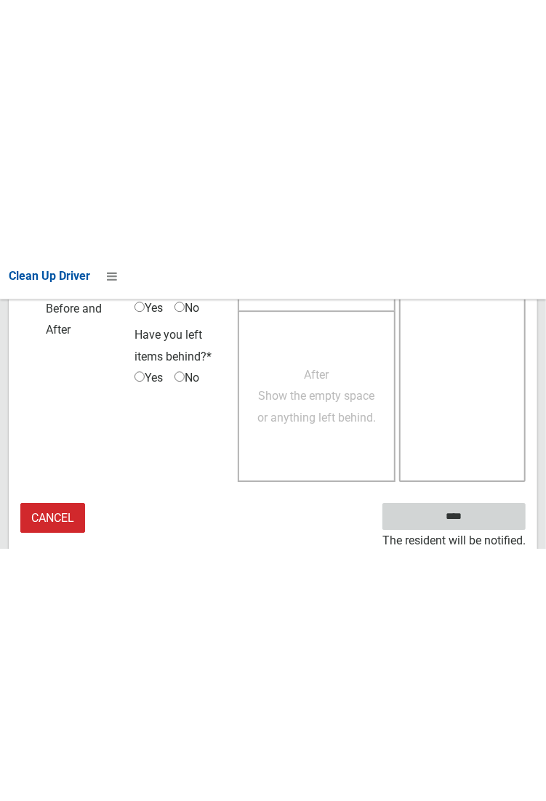
scroll to position [840, 0]
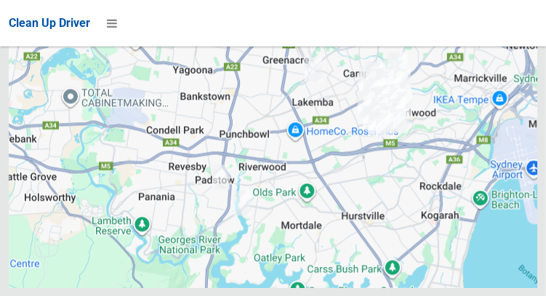
scroll to position [9683, 0]
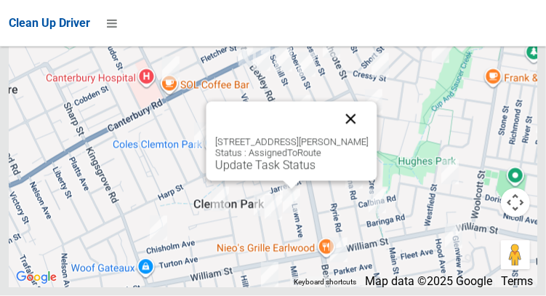
click at [368, 137] on button "Close" at bounding box center [350, 119] width 35 height 35
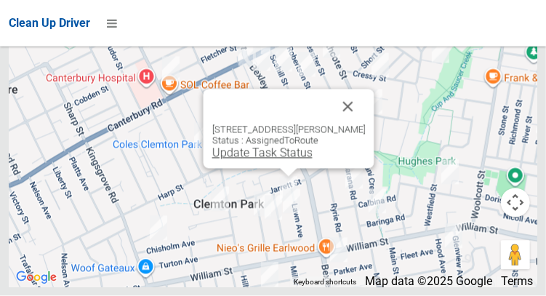
click at [259, 160] on link "Update Task Status" at bounding box center [262, 153] width 100 height 14
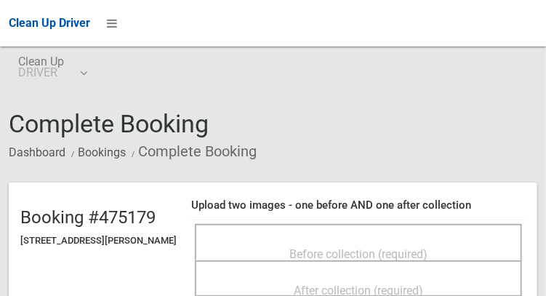
click at [340, 247] on span "Before collection (required)" at bounding box center [358, 254] width 138 height 14
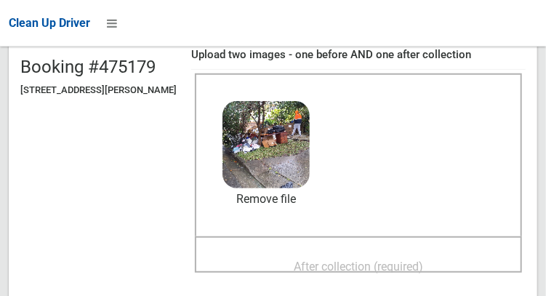
scroll to position [190, 0]
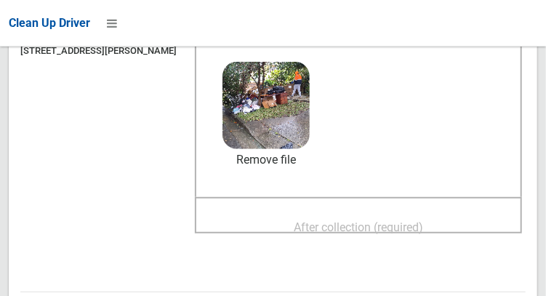
click at [404, 220] on span "After collection (required)" at bounding box center [358, 227] width 129 height 14
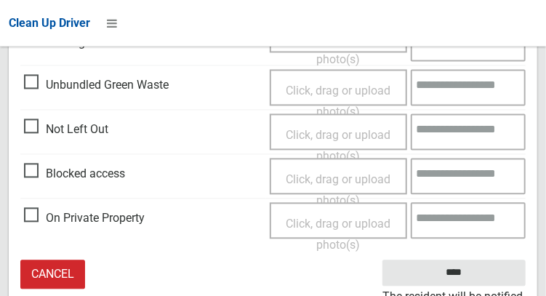
scroll to position [873, 0]
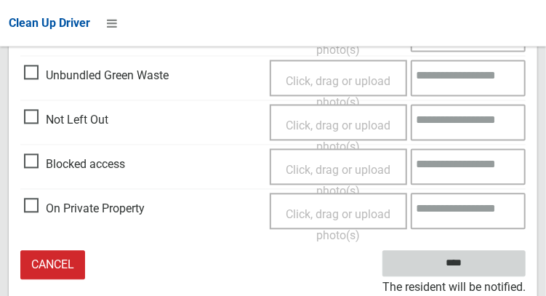
click at [462, 273] on input "****" at bounding box center [453, 263] width 143 height 27
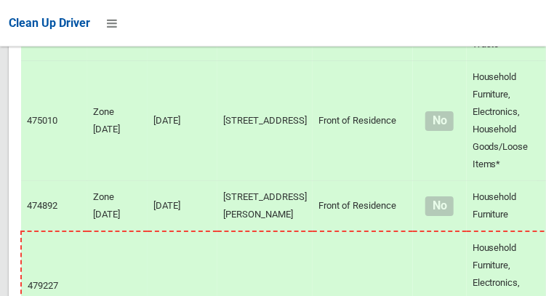
scroll to position [9683, 0]
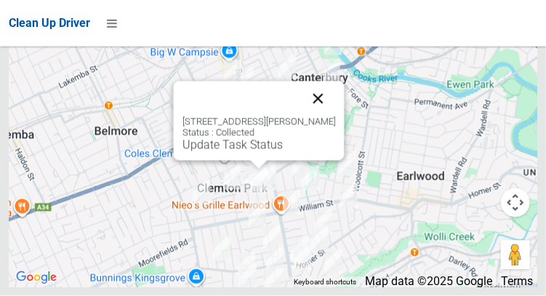
click at [335, 116] on button "Close" at bounding box center [317, 98] width 35 height 35
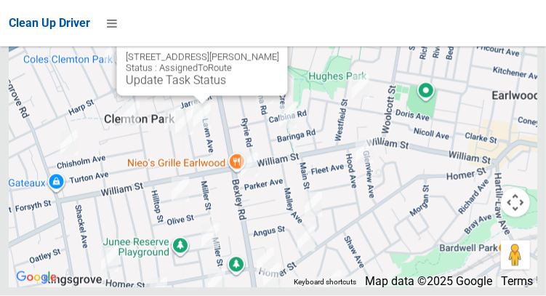
scroll to position [9556, 0]
click at [188, 87] on link "Update Task Status" at bounding box center [175, 80] width 100 height 14
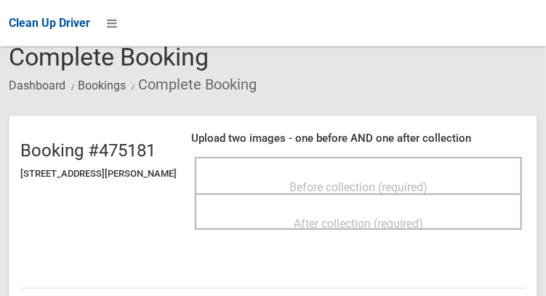
scroll to position [68, 0]
click at [419, 180] on span "Before collection (required)" at bounding box center [358, 187] width 138 height 14
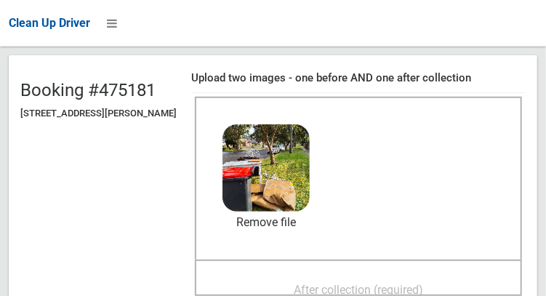
scroll to position [128, 0]
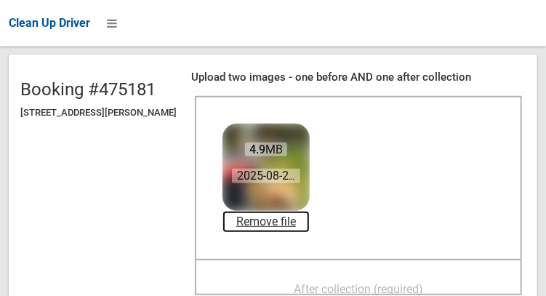
click at [310, 228] on link "Remove file" at bounding box center [265, 222] width 87 height 22
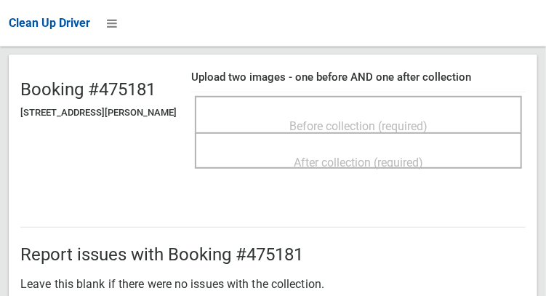
click at [385, 123] on span "Before collection (required)" at bounding box center [358, 126] width 138 height 14
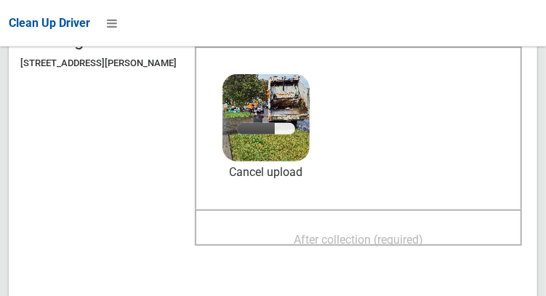
scroll to position [184, 0]
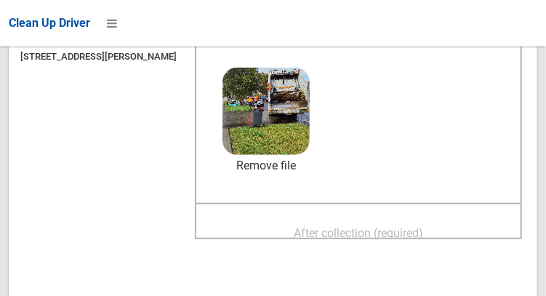
click at [437, 219] on div "After collection (required)" at bounding box center [358, 232] width 295 height 27
click at [423, 228] on span "After collection (required)" at bounding box center [358, 233] width 129 height 14
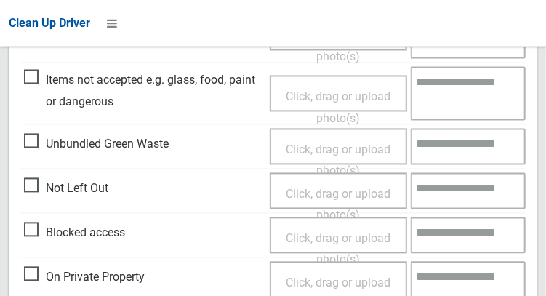
scroll to position [873, 0]
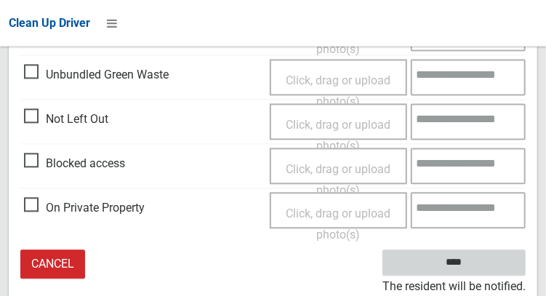
click at [471, 273] on input "****" at bounding box center [453, 263] width 143 height 27
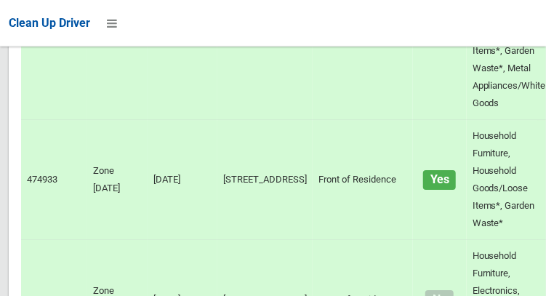
scroll to position [9683, 0]
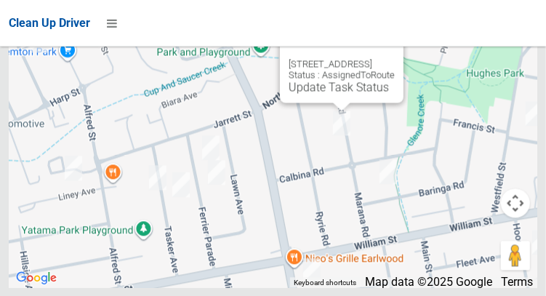
click at [395, 58] on button "Close" at bounding box center [377, 40] width 35 height 35
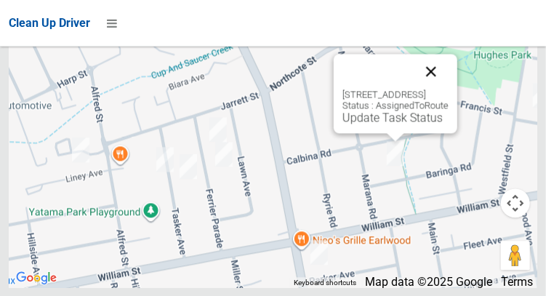
click at [449, 89] on button "Close" at bounding box center [431, 71] width 35 height 35
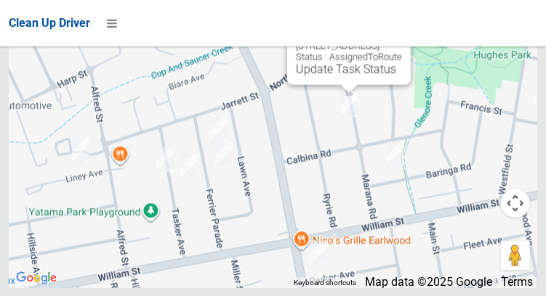
click at [402, 40] on button "Close" at bounding box center [384, 22] width 35 height 35
click at [347, 76] on link "Update Task Status" at bounding box center [346, 69] width 100 height 14
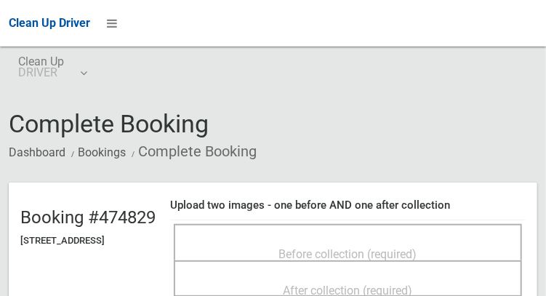
click at [324, 247] on span "Before collection (required)" at bounding box center [348, 254] width 138 height 14
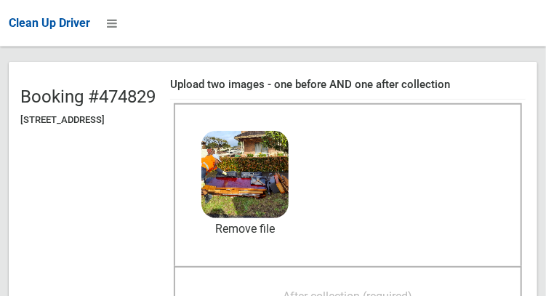
scroll to position [134, 0]
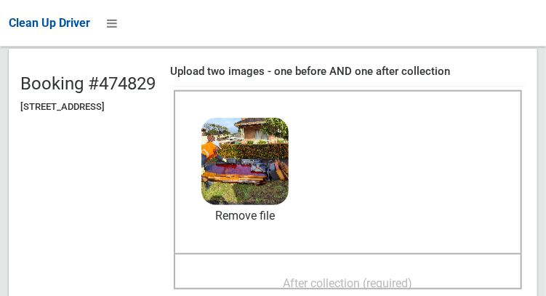
click at [398, 276] on span "After collection (required)" at bounding box center [348, 283] width 129 height 14
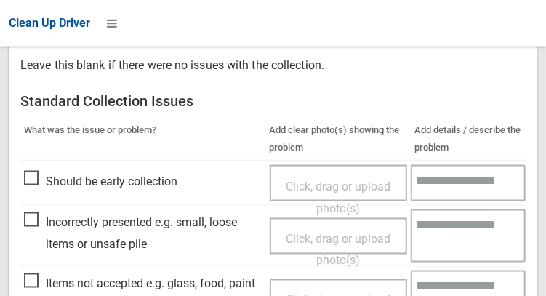
scroll to position [606, 0]
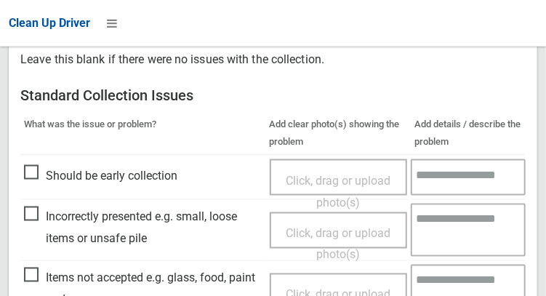
click at [34, 272] on span "Items not accepted e.g. glass, food, paint or dangerous" at bounding box center [143, 289] width 238 height 43
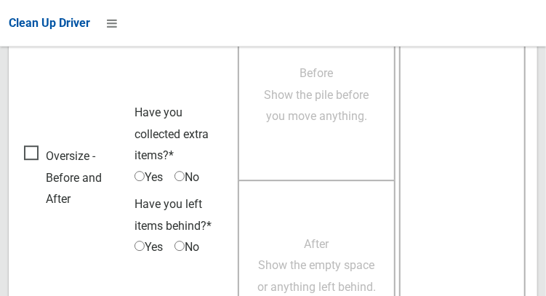
scroll to position [1312, 0]
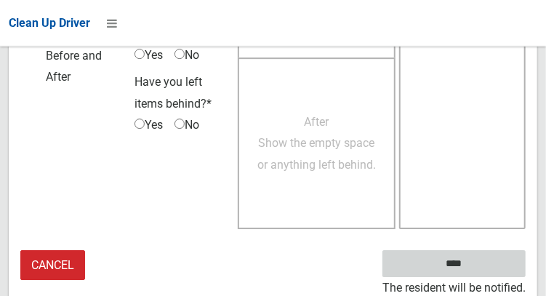
click at [475, 273] on input "****" at bounding box center [453, 263] width 143 height 27
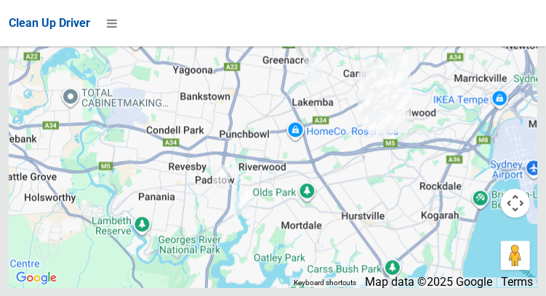
scroll to position [9683, 0]
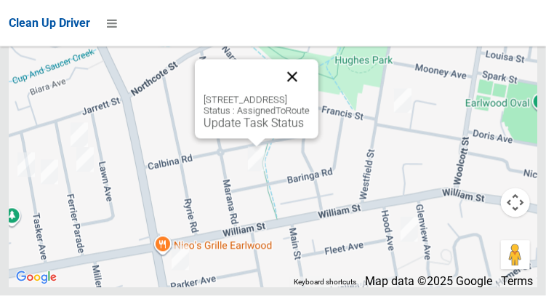
click at [310, 95] on button "Close" at bounding box center [292, 77] width 35 height 35
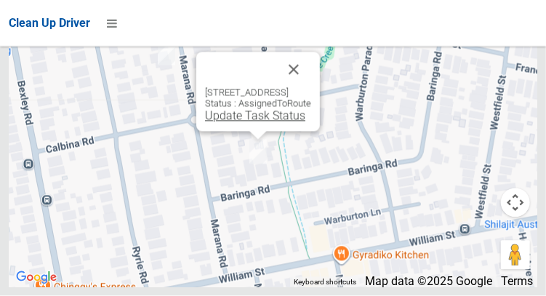
click at [254, 123] on link "Update Task Status" at bounding box center [255, 116] width 100 height 14
click at [311, 87] on button "Close" at bounding box center [293, 69] width 35 height 35
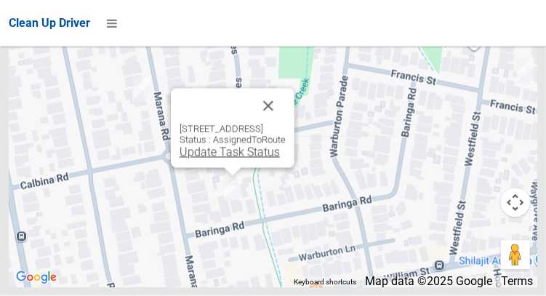
click at [225, 159] on link "Update Task Status" at bounding box center [230, 152] width 100 height 14
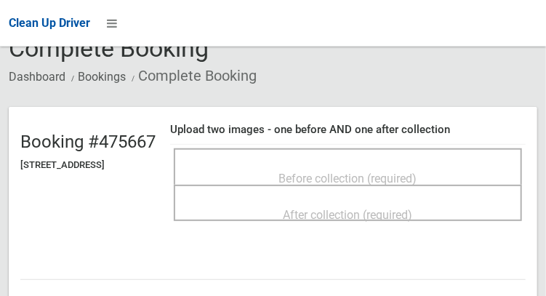
scroll to position [96, 0]
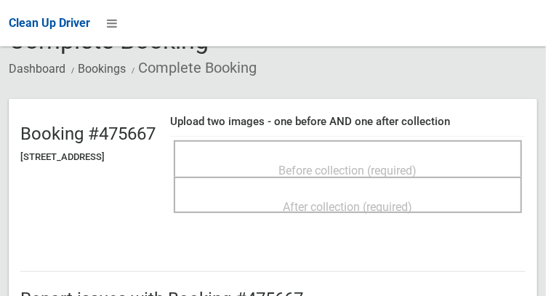
click at [412, 167] on span "Before collection (required)" at bounding box center [348, 171] width 138 height 14
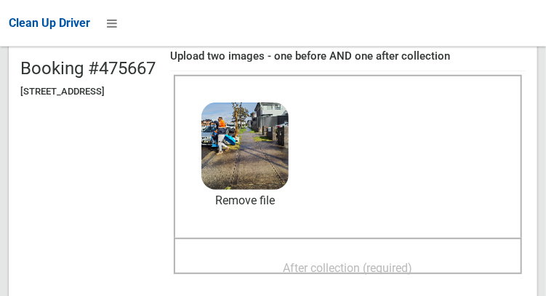
scroll to position [164, 0]
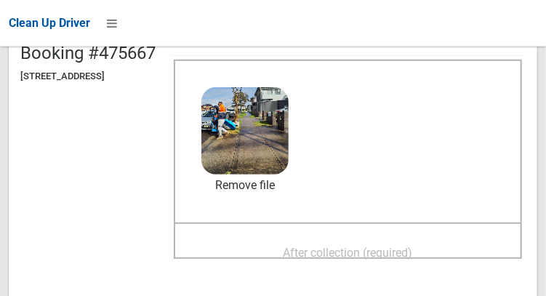
click at [390, 252] on span "After collection (required)" at bounding box center [348, 253] width 129 height 14
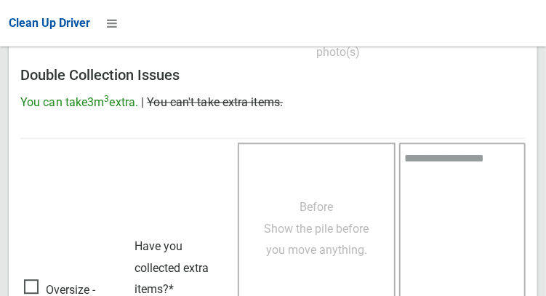
scroll to position [1312, 0]
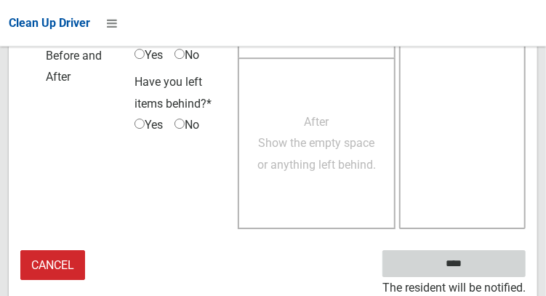
click at [475, 273] on input "****" at bounding box center [453, 263] width 143 height 27
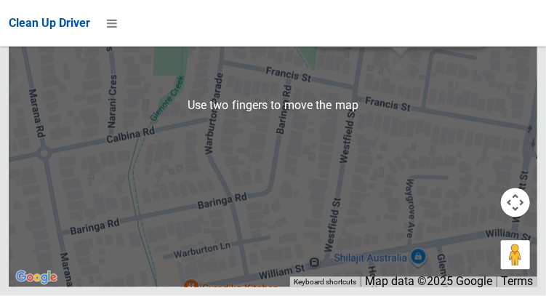
scroll to position [9615, 0]
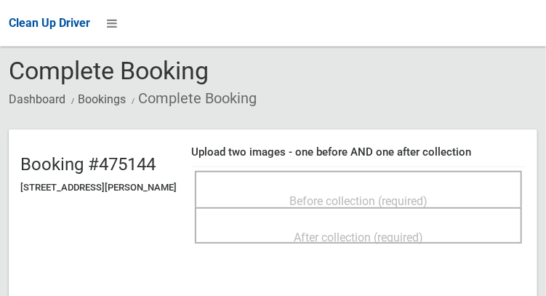
scroll to position [89, 0]
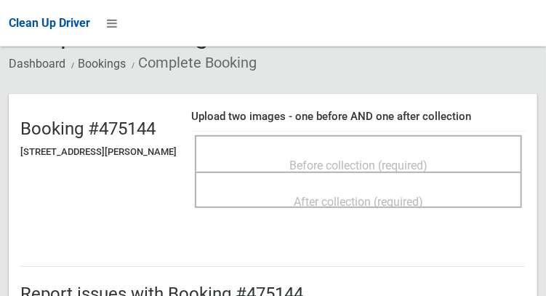
click at [326, 159] on span "Before collection (required)" at bounding box center [358, 165] width 138 height 14
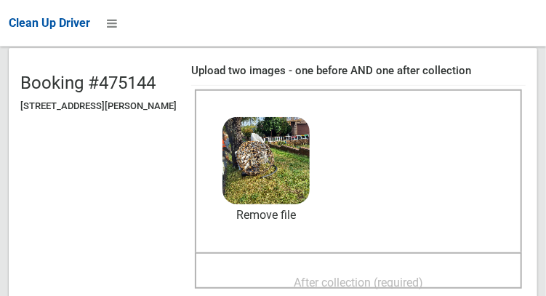
scroll to position [204, 0]
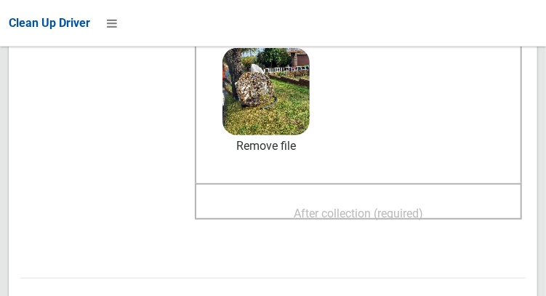
click at [422, 216] on span "After collection (required)" at bounding box center [358, 213] width 129 height 14
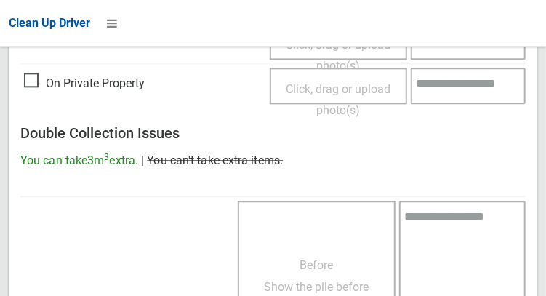
scroll to position [1312, 0]
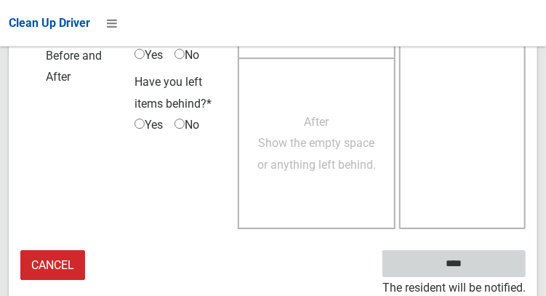
click at [483, 263] on input "****" at bounding box center [453, 263] width 143 height 27
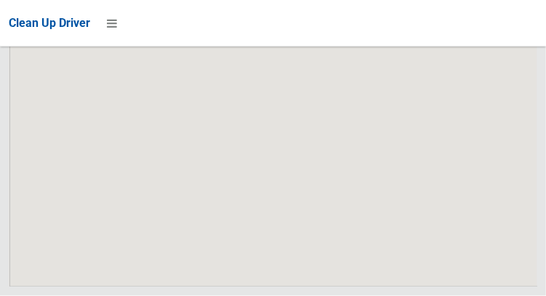
scroll to position [9683, 0]
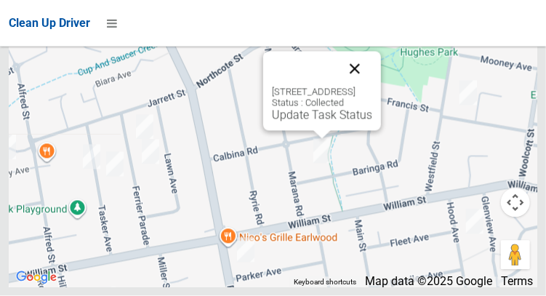
click at [372, 87] on button "Close" at bounding box center [354, 69] width 35 height 35
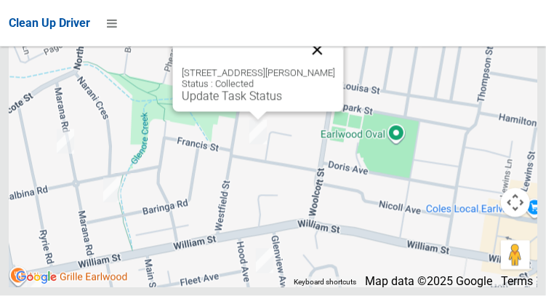
click at [320, 68] on button "Close" at bounding box center [317, 50] width 35 height 35
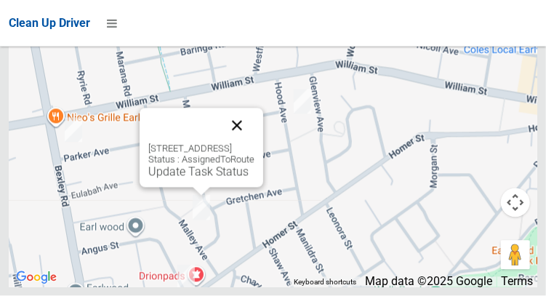
click at [254, 143] on button "Close" at bounding box center [237, 125] width 35 height 35
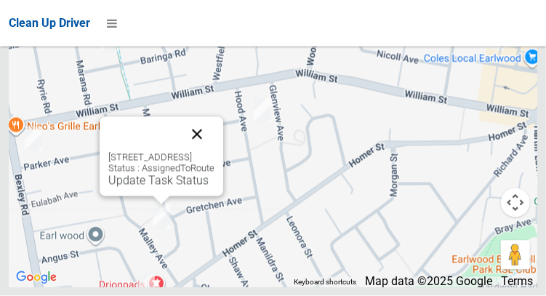
click at [214, 152] on button "Close" at bounding box center [197, 134] width 35 height 35
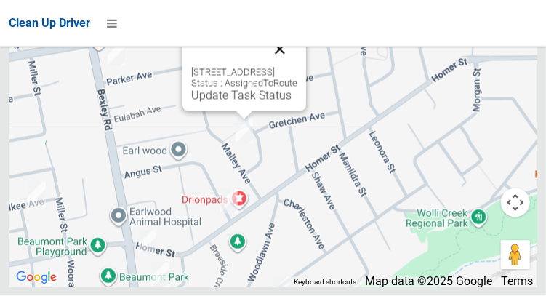
click at [297, 67] on button "Close" at bounding box center [279, 49] width 35 height 35
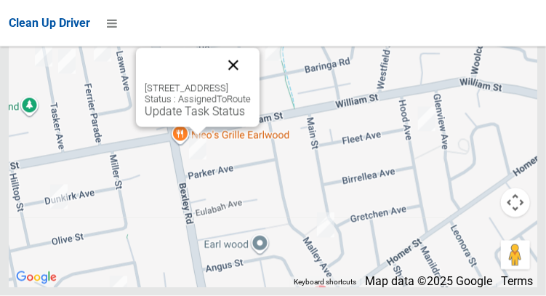
click at [251, 83] on button "Close" at bounding box center [233, 65] width 35 height 35
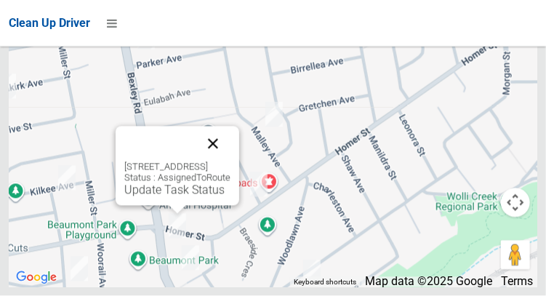
click at [230, 161] on button "Close" at bounding box center [213, 144] width 35 height 35
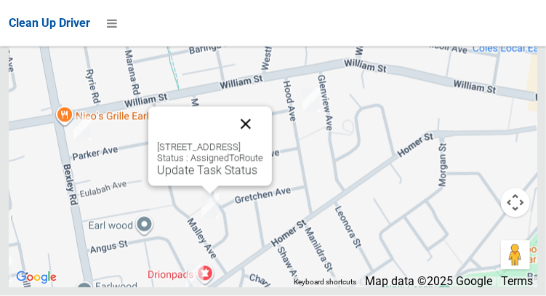
click at [263, 142] on button "Close" at bounding box center [245, 124] width 35 height 35
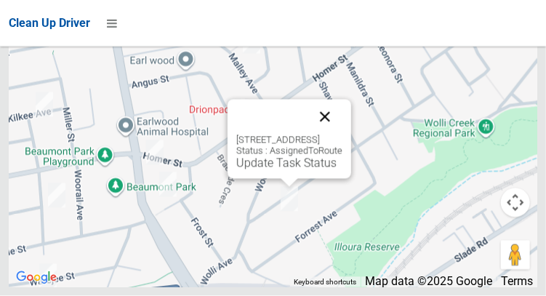
click at [342, 135] on button "Close" at bounding box center [325, 117] width 35 height 35
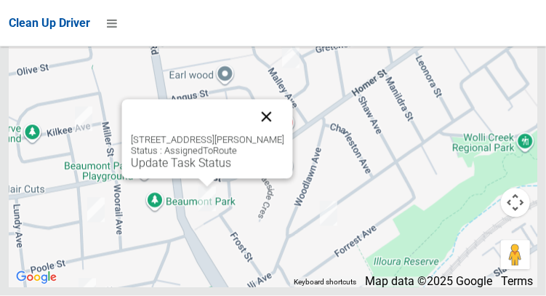
click at [275, 135] on button "Close" at bounding box center [266, 117] width 35 height 35
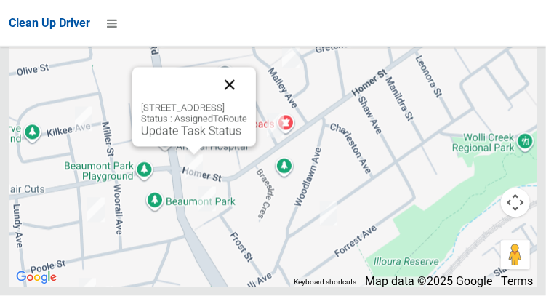
click at [247, 103] on button "Close" at bounding box center [229, 85] width 35 height 35
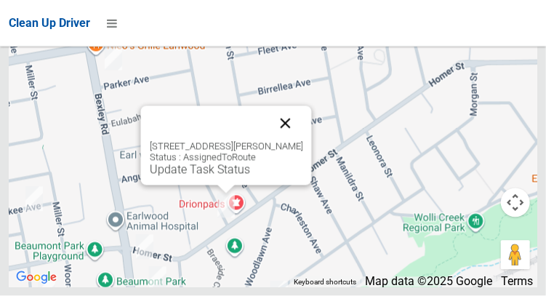
click at [298, 141] on button "Close" at bounding box center [285, 123] width 35 height 35
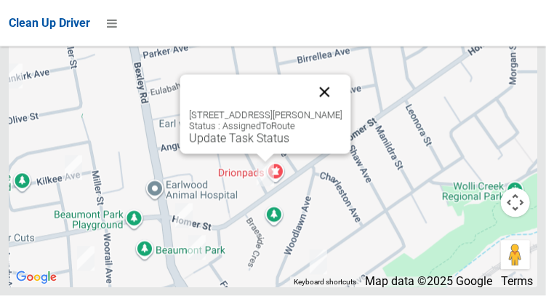
click at [337, 110] on button "Close" at bounding box center [324, 92] width 35 height 35
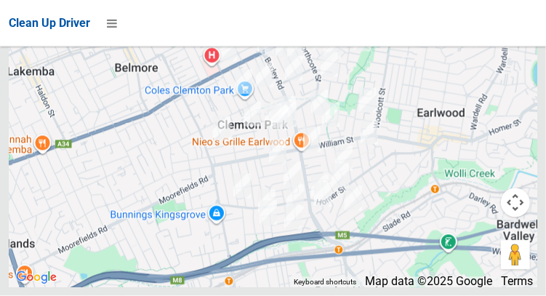
scroll to position [9629, 0]
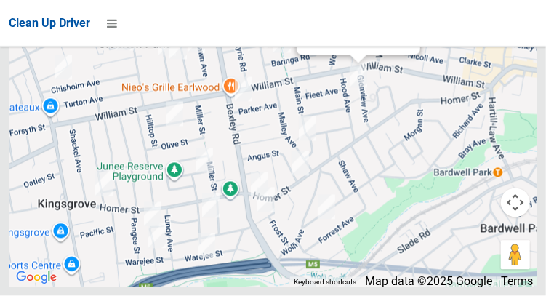
click at [338, 47] on link "Update Task Status" at bounding box center [355, 40] width 100 height 14
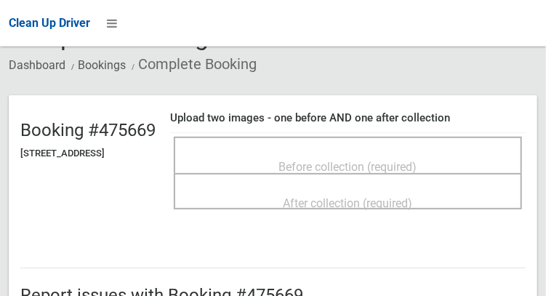
scroll to position [94, 0]
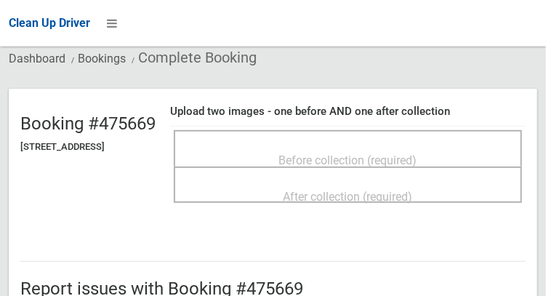
click at [417, 157] on span "Before collection (required)" at bounding box center [348, 160] width 138 height 14
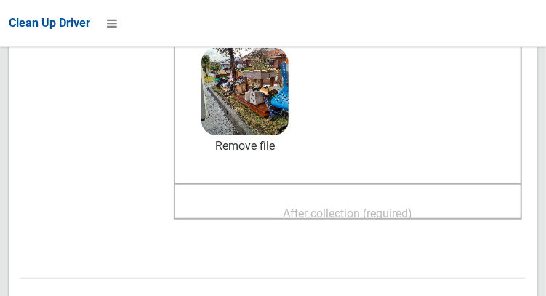
scroll to position [206, 0]
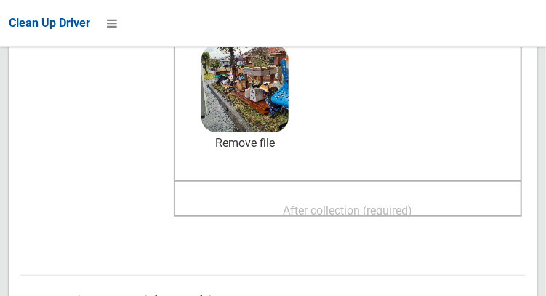
click at [413, 204] on span "After collection (required)" at bounding box center [348, 211] width 129 height 14
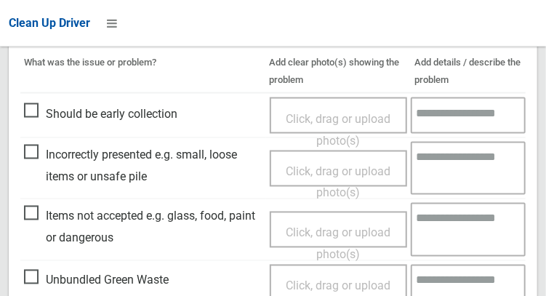
scroll to position [1312, 0]
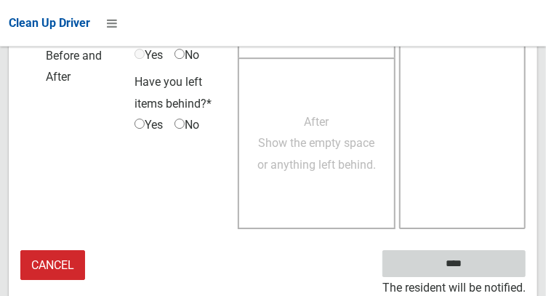
click at [497, 263] on input "****" at bounding box center [453, 263] width 143 height 27
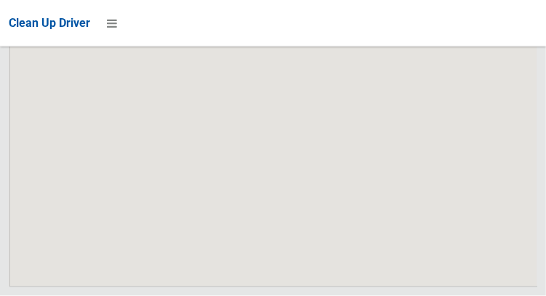
scroll to position [9683, 0]
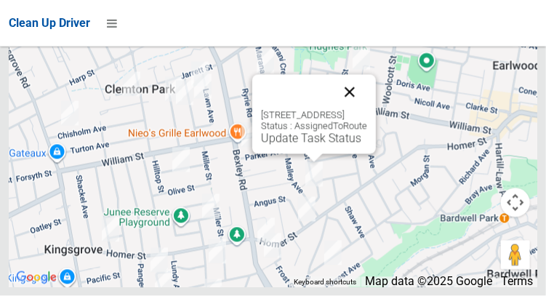
click at [367, 110] on button "Close" at bounding box center [349, 92] width 35 height 35
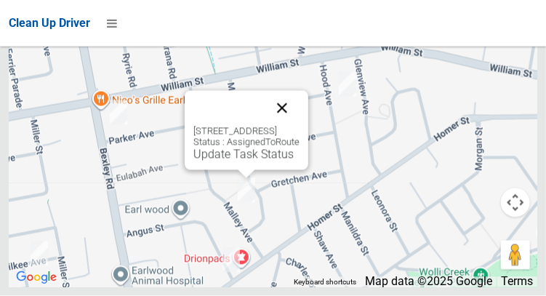
click at [300, 126] on button "Close" at bounding box center [282, 108] width 35 height 35
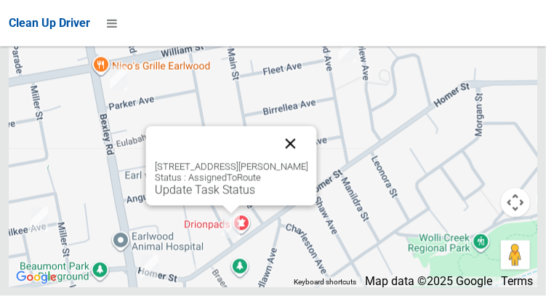
click at [307, 161] on button "Close" at bounding box center [290, 144] width 35 height 35
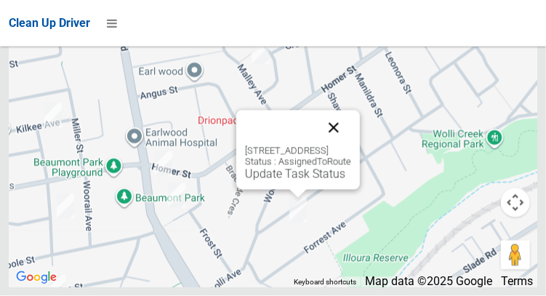
click at [351, 145] on button "Close" at bounding box center [333, 128] width 35 height 35
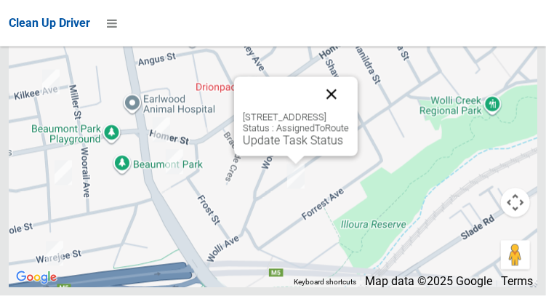
click at [349, 112] on button "Close" at bounding box center [331, 94] width 35 height 35
click at [286, 148] on link "Update Task Status" at bounding box center [293, 141] width 100 height 14
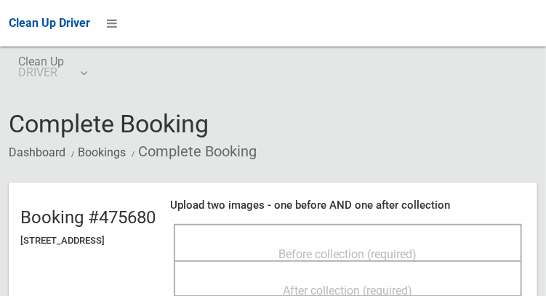
click at [463, 246] on div "Before collection (required)" at bounding box center [348, 253] width 316 height 27
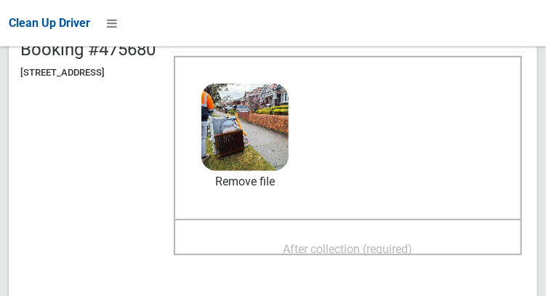
scroll to position [182, 0]
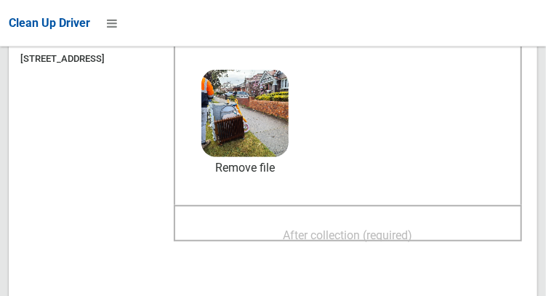
click at [413, 228] on span "After collection (required)" at bounding box center [348, 235] width 129 height 14
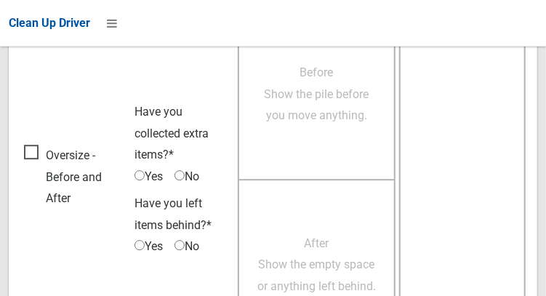
scroll to position [1312, 0]
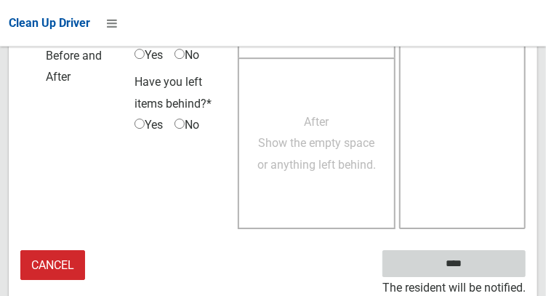
click at [444, 262] on input "****" at bounding box center [453, 263] width 143 height 27
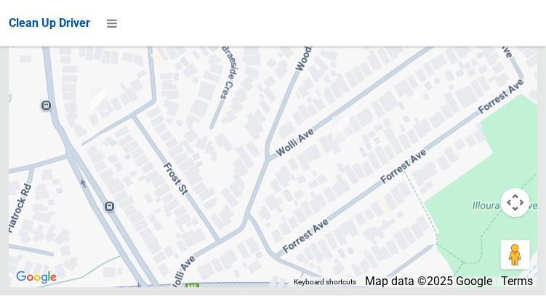
scroll to position [9683, 0]
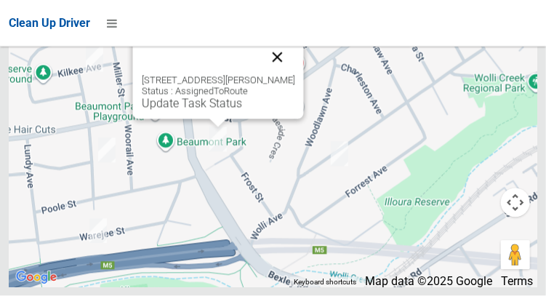
click at [289, 75] on button "Close" at bounding box center [277, 57] width 35 height 35
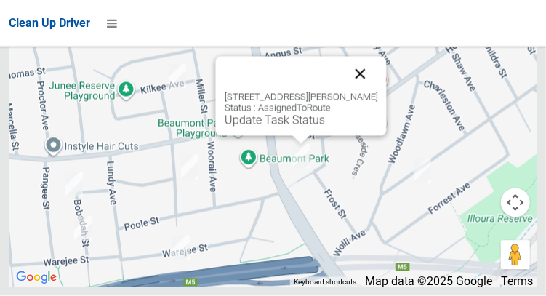
click at [373, 92] on button "Close" at bounding box center [359, 74] width 35 height 35
click at [286, 127] on link "Update Task Status" at bounding box center [274, 120] width 100 height 14
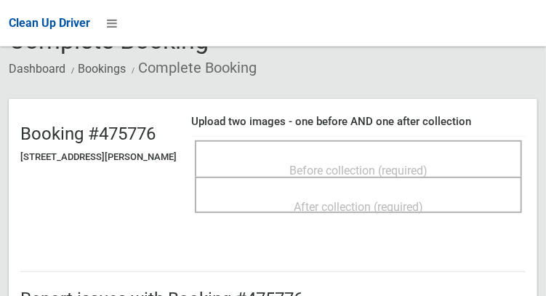
scroll to position [89, 0]
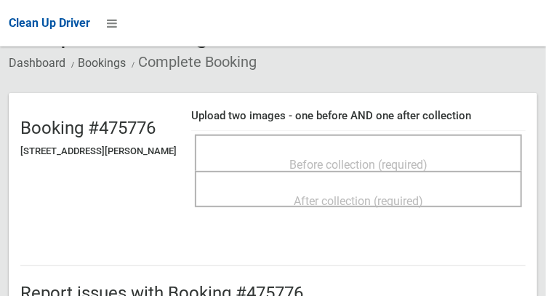
click at [346, 158] on span "Before collection (required)" at bounding box center [358, 165] width 138 height 14
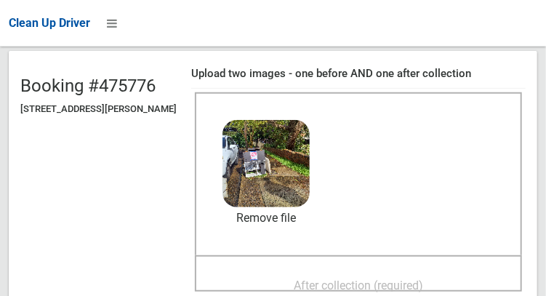
scroll to position [166, 0]
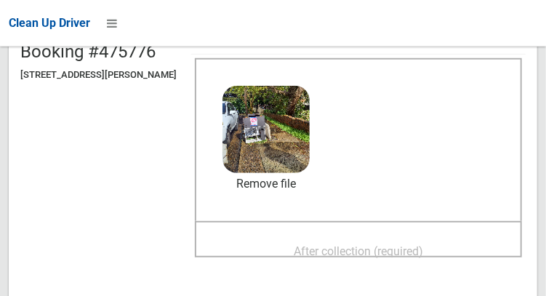
click at [423, 244] on span "After collection (required)" at bounding box center [358, 251] width 129 height 14
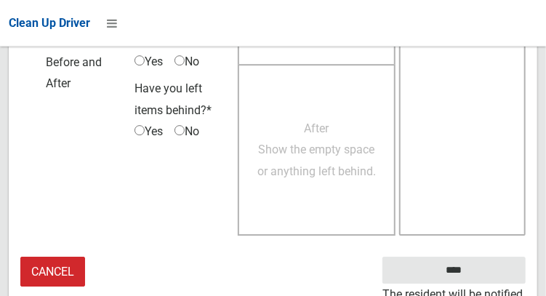
scroll to position [1312, 0]
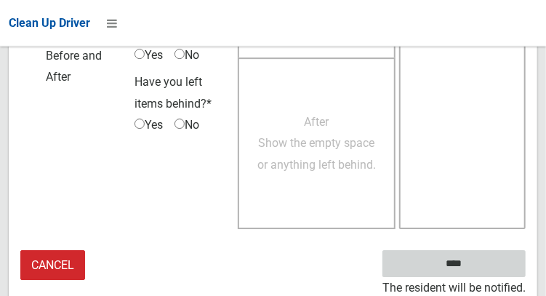
click at [475, 268] on input "****" at bounding box center [453, 263] width 143 height 27
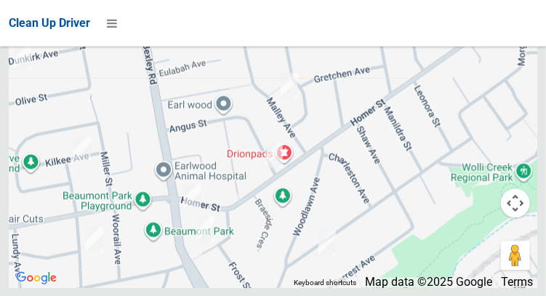
scroll to position [9683, 0]
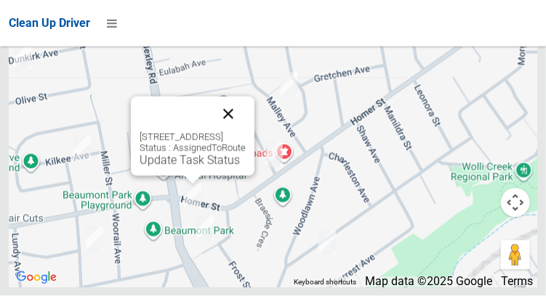
click at [246, 132] on button "Close" at bounding box center [228, 114] width 35 height 35
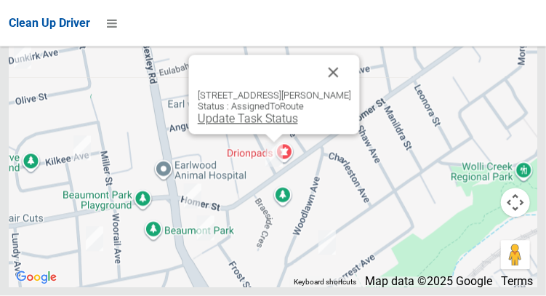
click at [267, 126] on link "Update Task Status" at bounding box center [247, 119] width 100 height 14
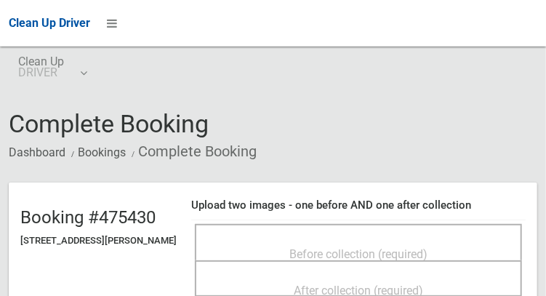
click at [385, 247] on span "Before collection (required)" at bounding box center [358, 254] width 138 height 14
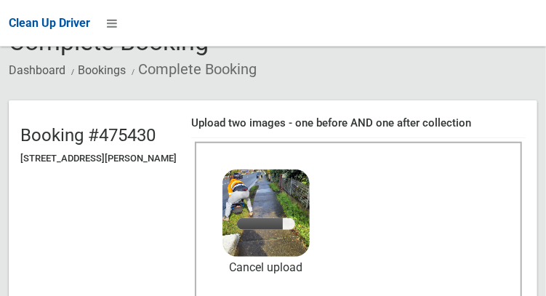
scroll to position [135, 0]
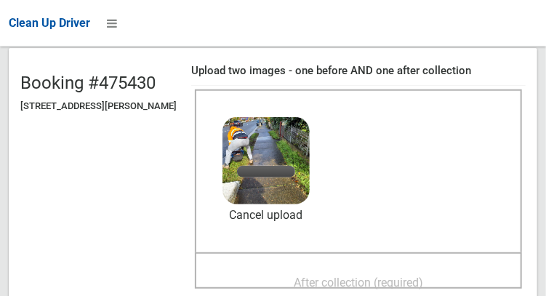
click at [423, 276] on span "After collection (required)" at bounding box center [358, 283] width 129 height 14
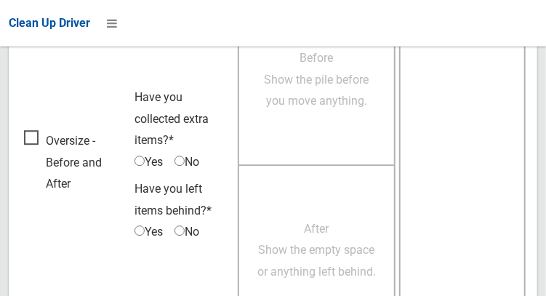
scroll to position [1312, 0]
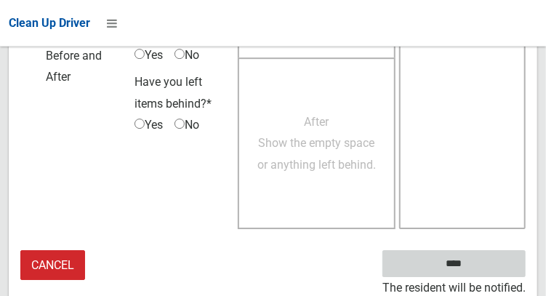
click at [475, 270] on input "****" at bounding box center [453, 263] width 143 height 27
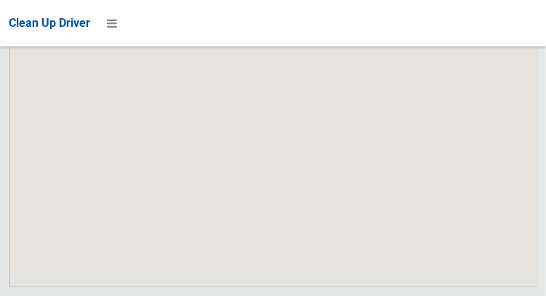
scroll to position [9683, 0]
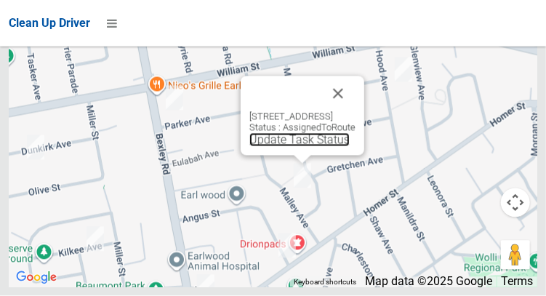
click at [296, 147] on link "Update Task Status" at bounding box center [299, 140] width 100 height 14
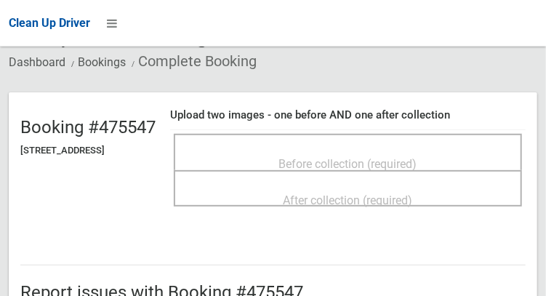
scroll to position [91, 0]
click at [459, 157] on div "Before collection (required)" at bounding box center [348, 162] width 316 height 27
click at [417, 156] on span "Before collection (required)" at bounding box center [348, 163] width 138 height 14
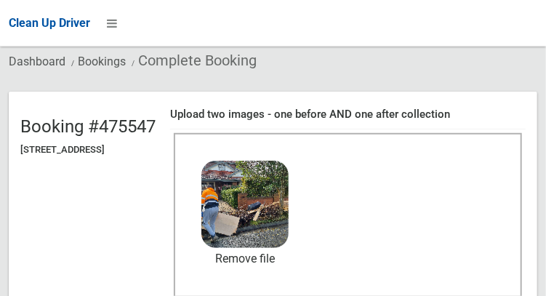
click at [114, 291] on header "Booking #475547 5 Malley Avenue, EARLWOOD NSW 2206 Upload two images - one befo…" at bounding box center [273, 227] width 529 height 270
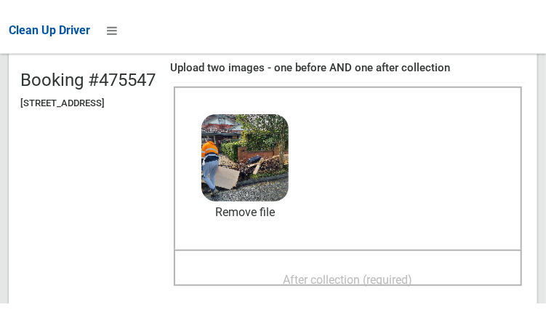
scroll to position [169, 0]
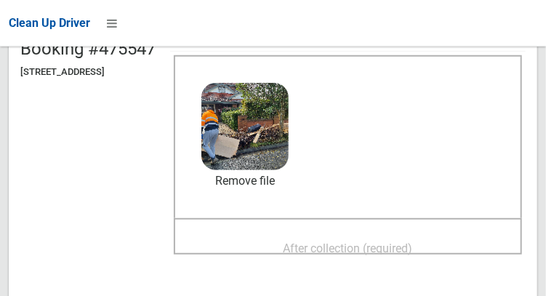
click at [386, 241] on span "After collection (required)" at bounding box center [348, 248] width 129 height 14
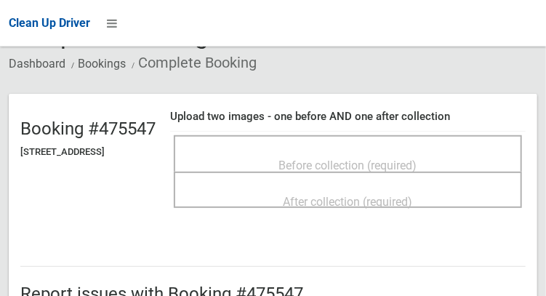
scroll to position [87, 0]
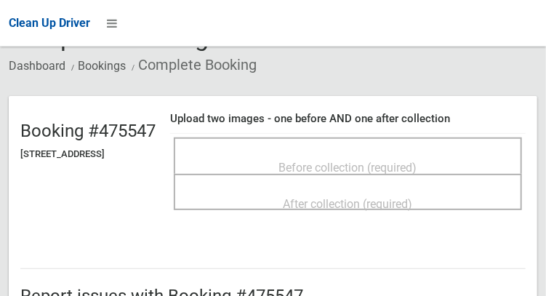
click at [417, 161] on span "Before collection (required)" at bounding box center [348, 168] width 138 height 14
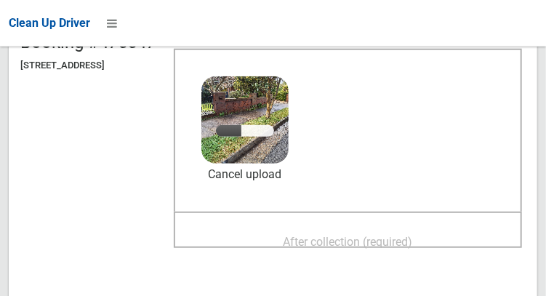
scroll to position [176, 0]
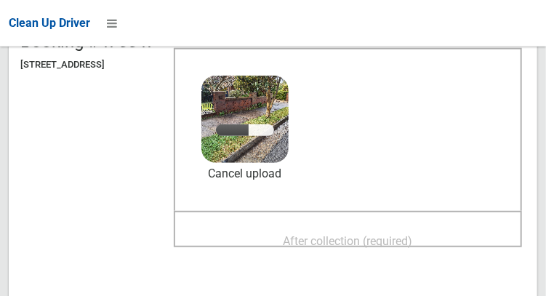
click at [352, 234] on span "After collection (required)" at bounding box center [348, 241] width 129 height 14
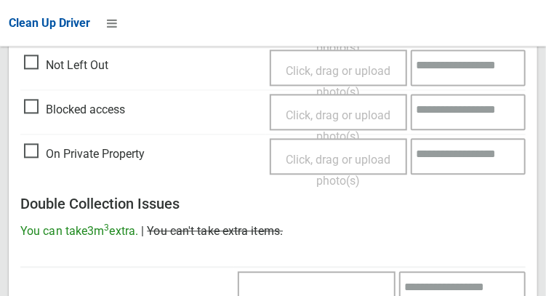
scroll to position [1313, 0]
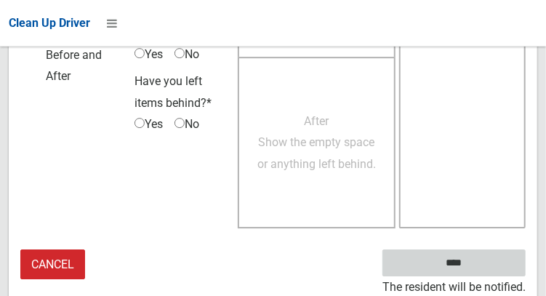
click at [475, 272] on input "****" at bounding box center [453, 262] width 143 height 27
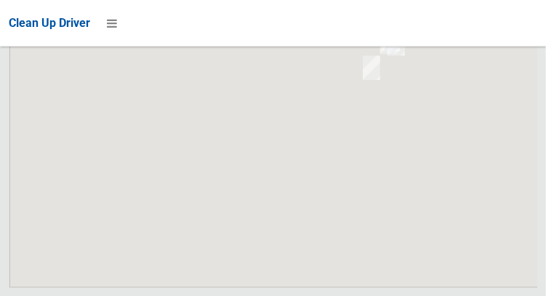
scroll to position [9683, 0]
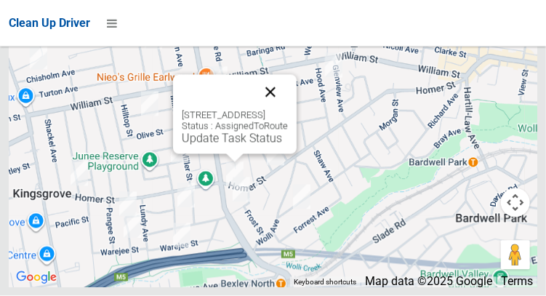
click at [288, 110] on button "Close" at bounding box center [270, 92] width 35 height 35
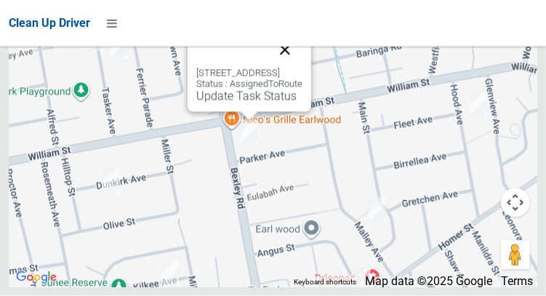
click at [302, 68] on button "Close" at bounding box center [285, 50] width 35 height 35
click at [243, 103] on link "Update Task Status" at bounding box center [246, 96] width 100 height 14
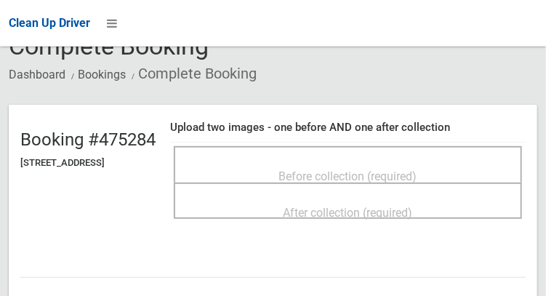
scroll to position [84, 0]
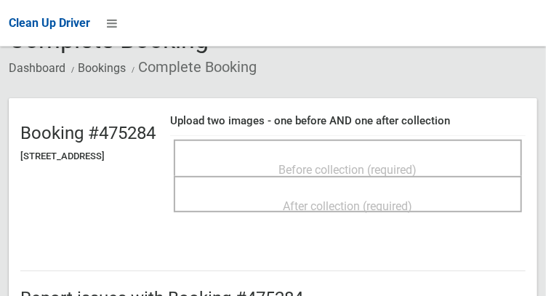
click at [417, 165] on span "Before collection (required)" at bounding box center [348, 170] width 138 height 14
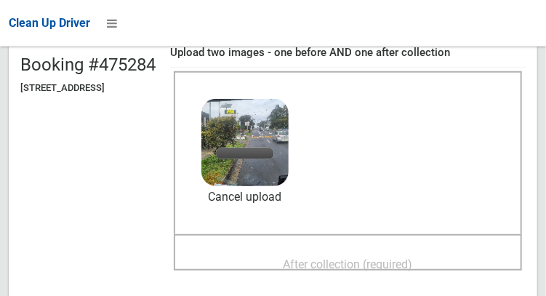
scroll to position [154, 0]
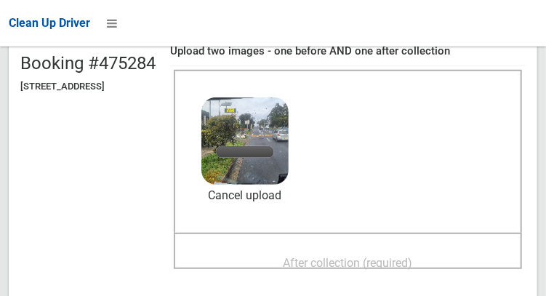
click at [403, 256] on span "After collection (required)" at bounding box center [348, 263] width 129 height 14
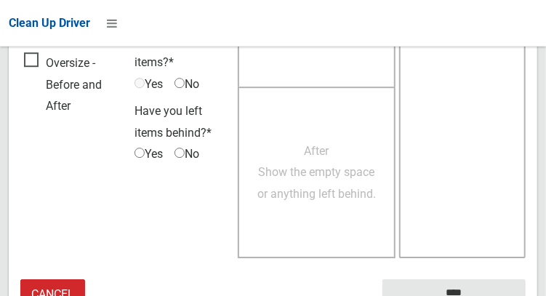
scroll to position [1312, 0]
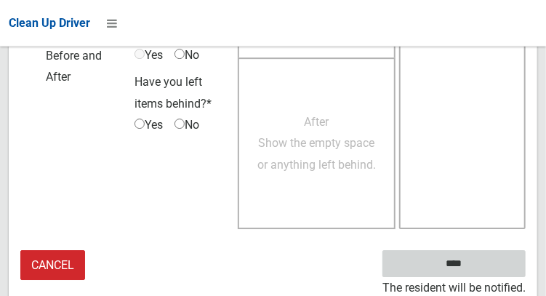
click at [461, 264] on input "****" at bounding box center [453, 263] width 143 height 27
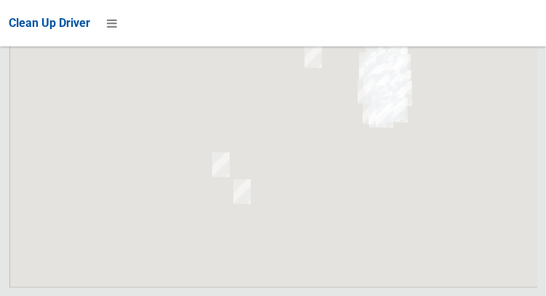
scroll to position [9683, 0]
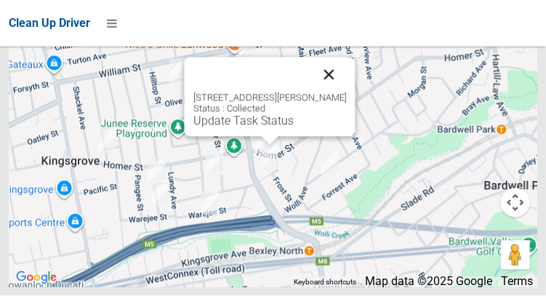
click at [337, 92] on button "Close" at bounding box center [328, 74] width 35 height 35
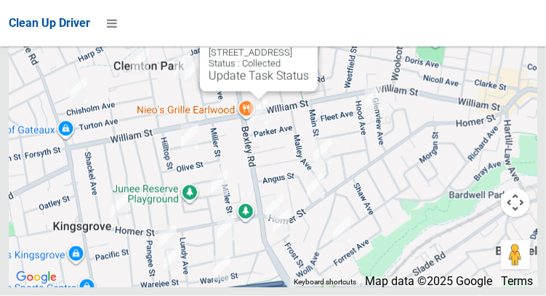
click at [309, 47] on button "Close" at bounding box center [291, 29] width 35 height 35
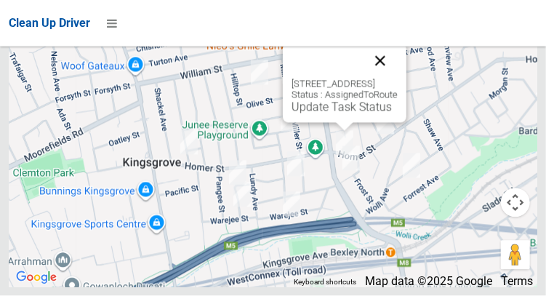
click at [398, 79] on button "Close" at bounding box center [380, 61] width 35 height 35
click at [351, 123] on div "214 Bexley Road, EARLWOOD NSW 2206 Status : AssignedToRoute Update Task Status" at bounding box center [345, 83] width 124 height 79
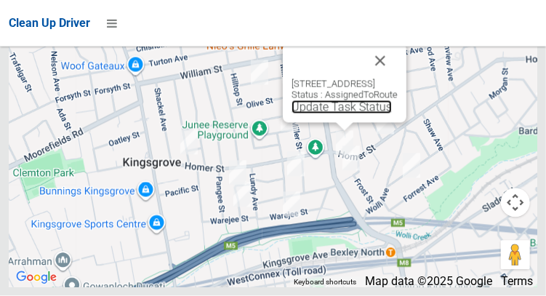
click at [339, 114] on link "Update Task Status" at bounding box center [342, 107] width 100 height 14
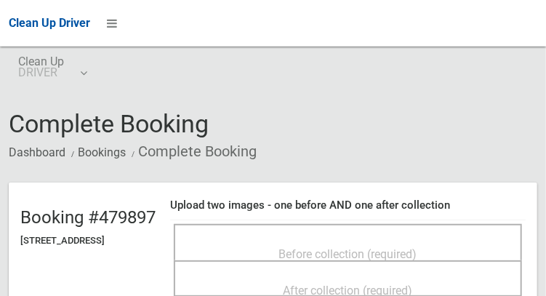
click at [306, 247] on span "Before collection (required)" at bounding box center [348, 254] width 138 height 14
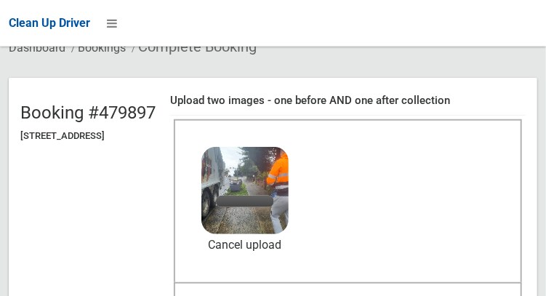
scroll to position [109, 0]
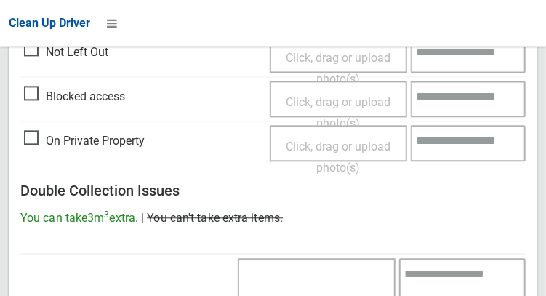
scroll to position [1312, 0]
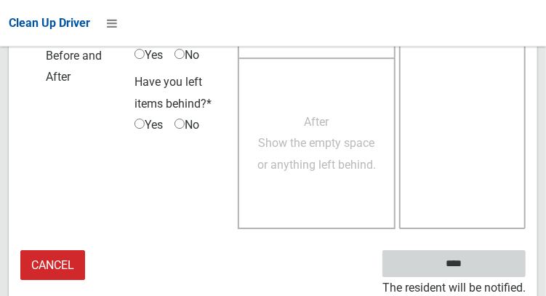
click at [481, 262] on input "****" at bounding box center [453, 263] width 143 height 27
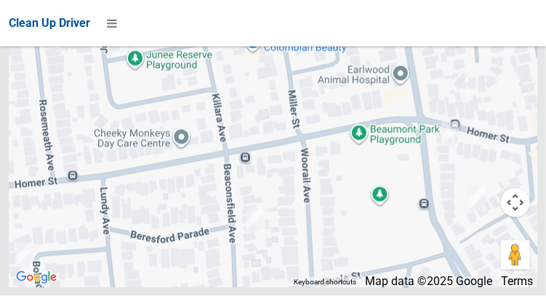
scroll to position [9683, 0]
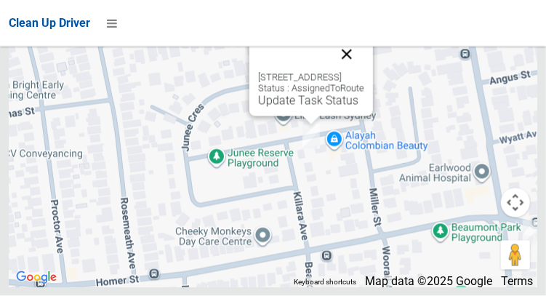
click at [364, 72] on button "Close" at bounding box center [346, 54] width 35 height 35
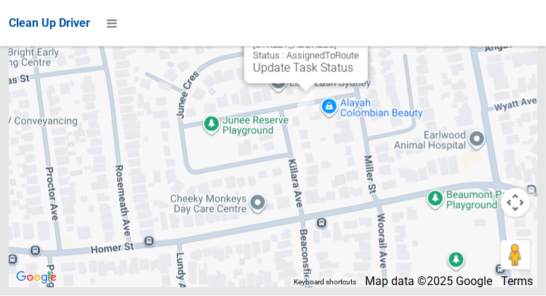
click at [359, 39] on button "Close" at bounding box center [341, 21] width 35 height 35
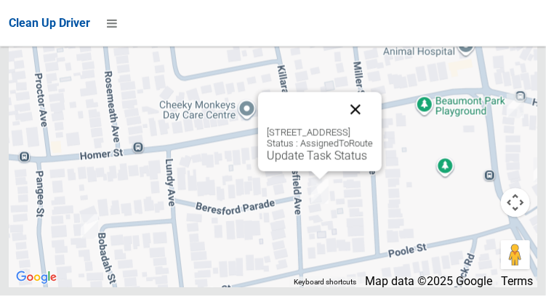
click at [373, 127] on button "Close" at bounding box center [355, 109] width 35 height 35
click at [267, 163] on link "Update Task Status" at bounding box center [317, 156] width 100 height 14
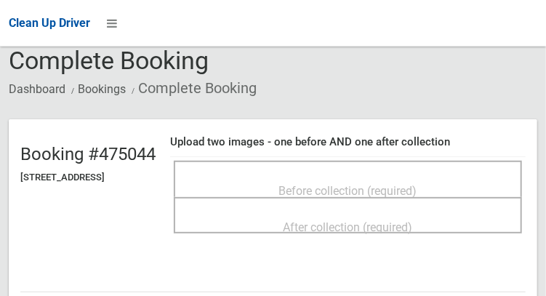
scroll to position [87, 0]
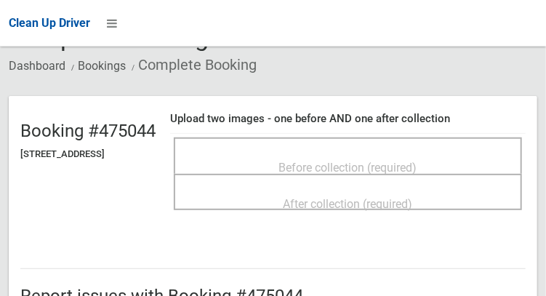
click at [414, 174] on span "Before collection (required)" at bounding box center [348, 168] width 138 height 14
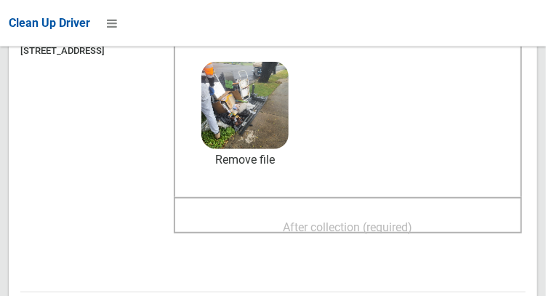
scroll to position [192, 0]
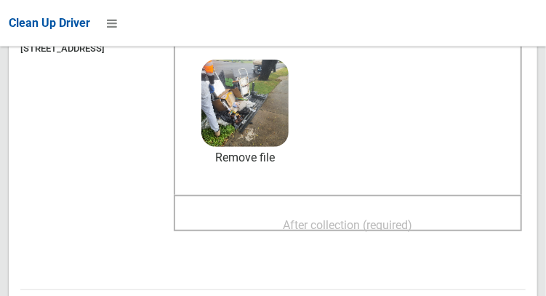
click at [413, 230] on span "After collection (required)" at bounding box center [348, 225] width 129 height 14
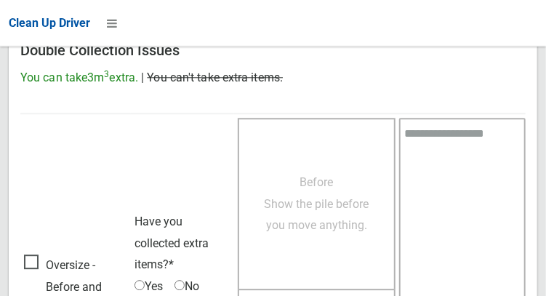
scroll to position [1325, 0]
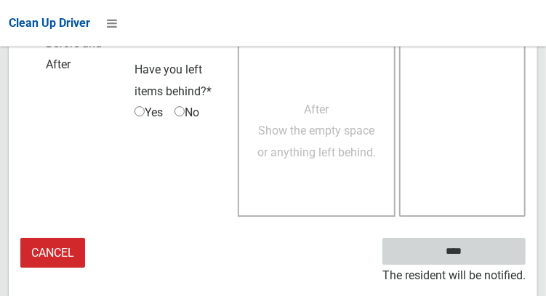
click at [475, 265] on input "****" at bounding box center [453, 251] width 143 height 27
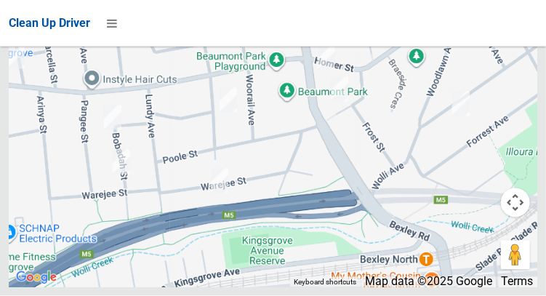
scroll to position [9682, 0]
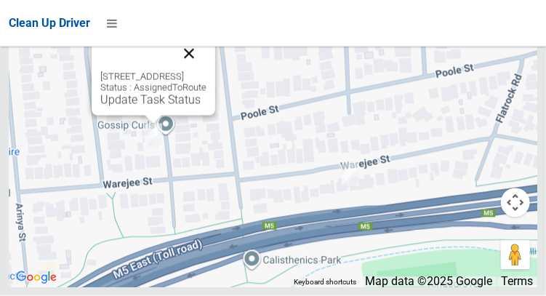
click at [206, 71] on button "Close" at bounding box center [189, 53] width 35 height 35
click at [143, 107] on link "Update Task Status" at bounding box center [150, 100] width 100 height 14
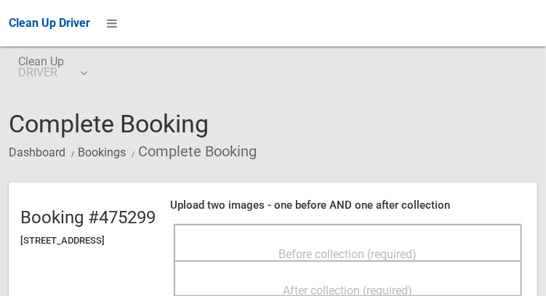
click at [318, 247] on span "Before collection (required)" at bounding box center [348, 254] width 138 height 14
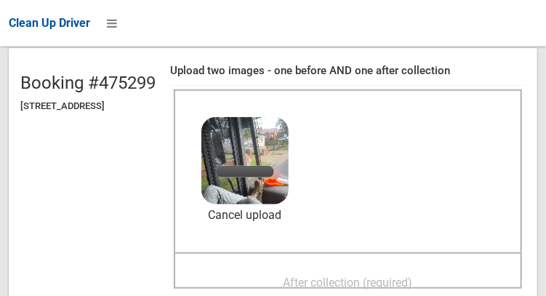
scroll to position [138, 0]
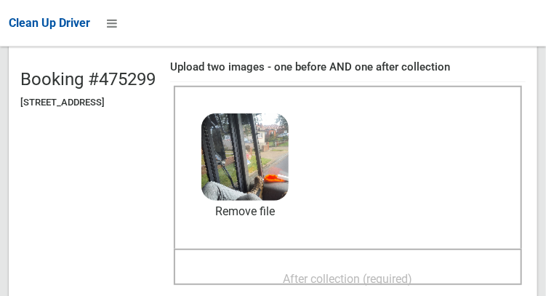
click at [344, 272] on span "After collection (required)" at bounding box center [348, 279] width 129 height 14
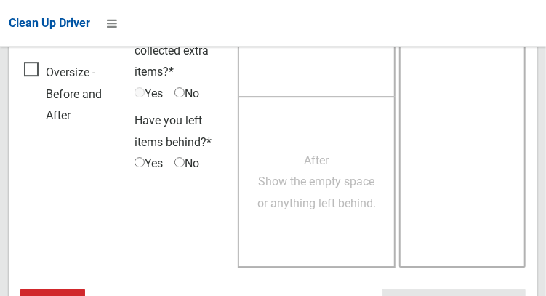
scroll to position [1312, 0]
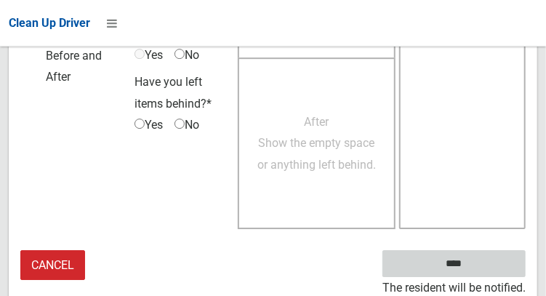
click at [475, 273] on input "****" at bounding box center [453, 263] width 143 height 27
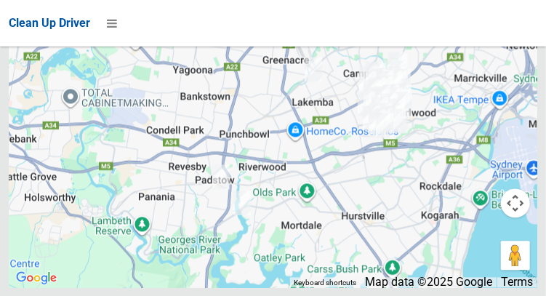
scroll to position [9683, 0]
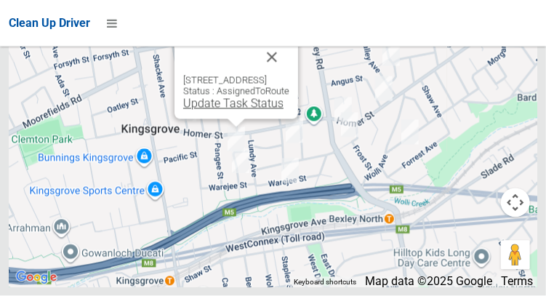
click at [217, 111] on link "Update Task Status" at bounding box center [233, 104] width 100 height 14
click at [289, 75] on button "Close" at bounding box center [271, 57] width 35 height 35
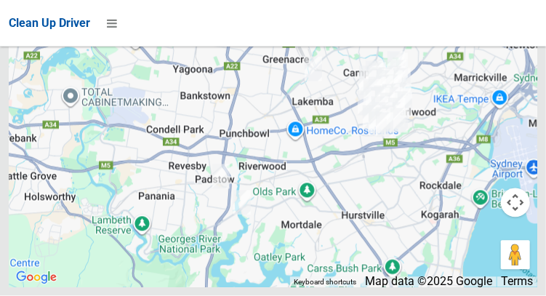
scroll to position [9683, 0]
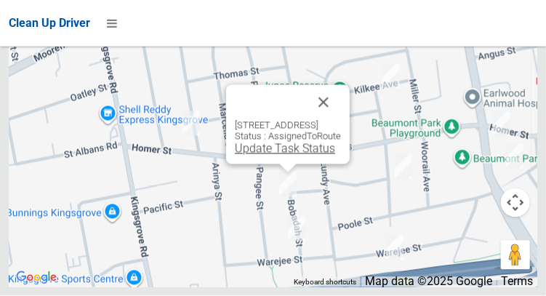
click at [263, 156] on link "Update Task Status" at bounding box center [285, 149] width 100 height 14
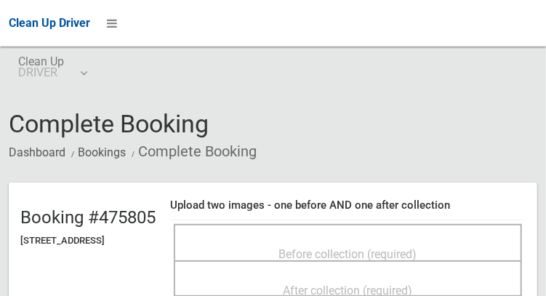
click at [373, 247] on span "Before collection (required)" at bounding box center [348, 254] width 138 height 14
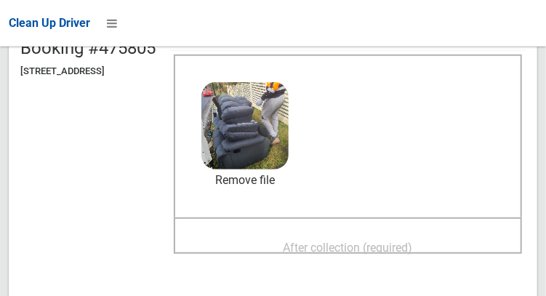
scroll to position [170, 0]
click at [394, 242] on span "After collection (required)" at bounding box center [348, 247] width 129 height 14
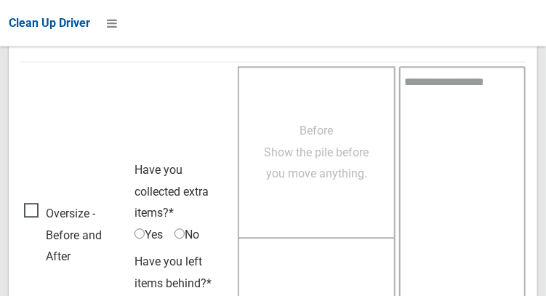
scroll to position [1312, 0]
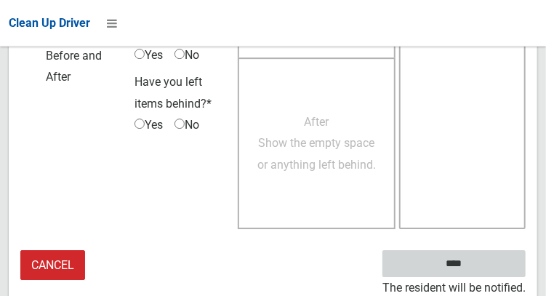
click at [475, 269] on input "****" at bounding box center [453, 263] width 143 height 27
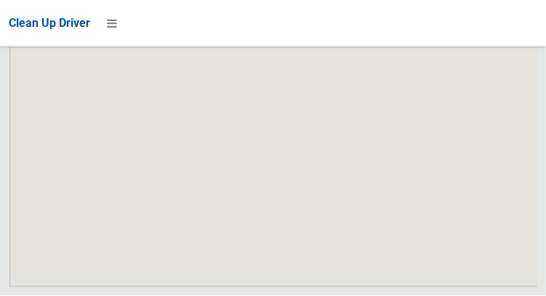
scroll to position [9683, 0]
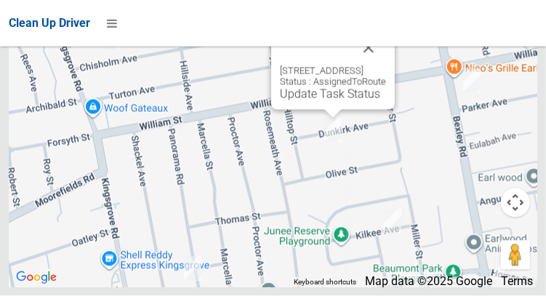
click at [322, 110] on div "[STREET_ADDRESS] Status : AssignedToRoute Update Task Status" at bounding box center [333, 70] width 124 height 79
click at [327, 101] on link "Update Task Status" at bounding box center [330, 94] width 100 height 14
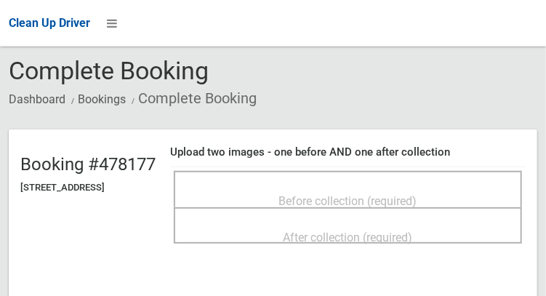
scroll to position [55, 0]
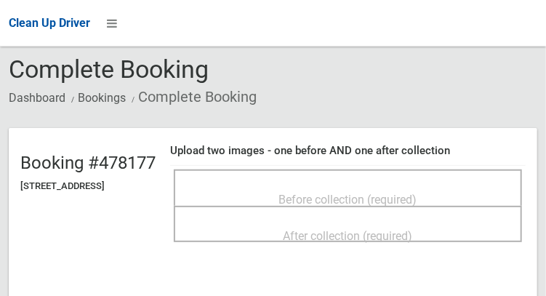
click at [417, 193] on span "Before collection (required)" at bounding box center [348, 200] width 138 height 14
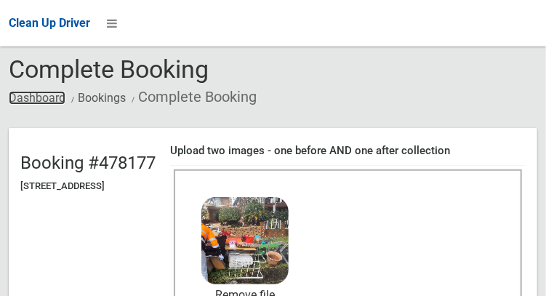
click at [27, 97] on link "Dashboard" at bounding box center [37, 98] width 57 height 14
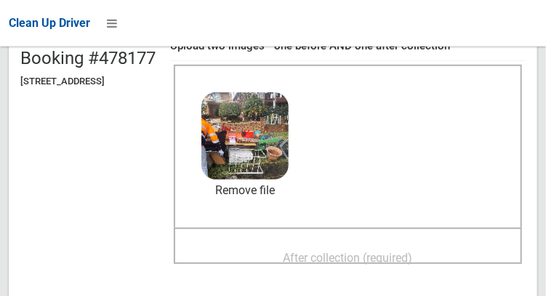
scroll to position [164, 0]
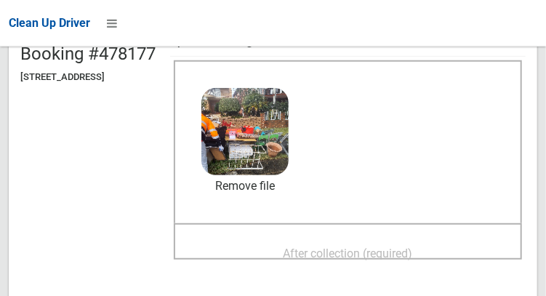
click at [388, 246] on span "After collection (required)" at bounding box center [348, 253] width 129 height 14
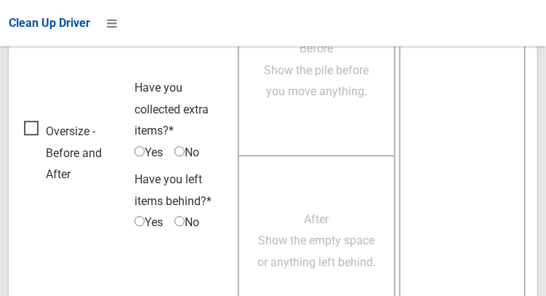
scroll to position [1312, 0]
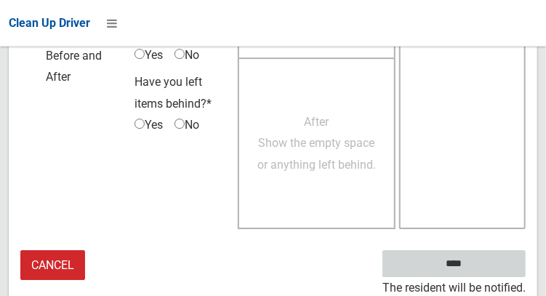
click at [475, 267] on input "****" at bounding box center [453, 263] width 143 height 27
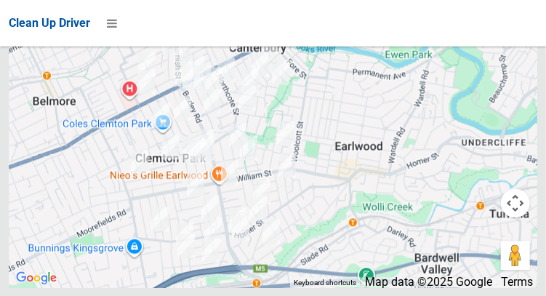
scroll to position [9683, 0]
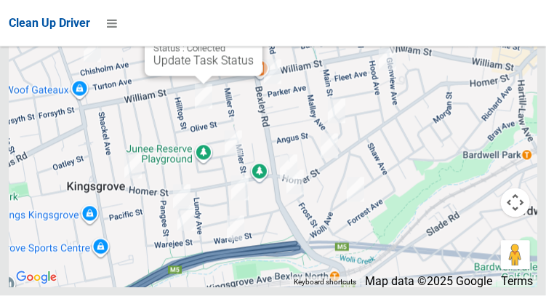
click at [254, 32] on button "Close" at bounding box center [236, 14] width 35 height 35
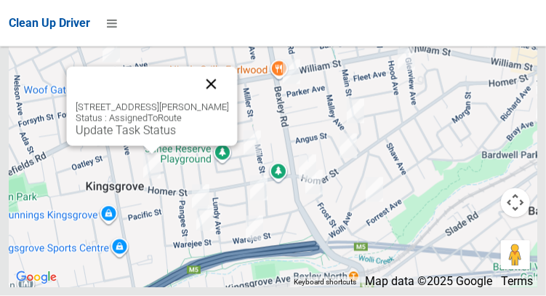
click at [228, 102] on button "Close" at bounding box center [210, 84] width 35 height 35
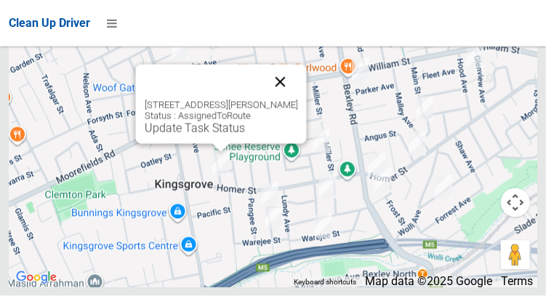
click at [297, 100] on button "Close" at bounding box center [279, 82] width 35 height 35
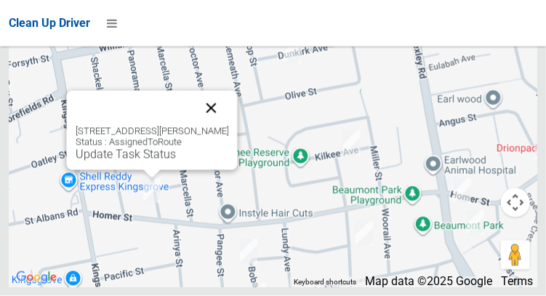
click at [228, 126] on button "Close" at bounding box center [210, 108] width 35 height 35
click at [143, 161] on link "Update Task Status" at bounding box center [125, 155] width 100 height 14
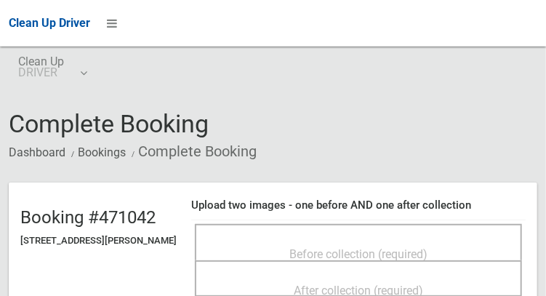
click at [305, 247] on span "Before collection (required)" at bounding box center [358, 254] width 138 height 14
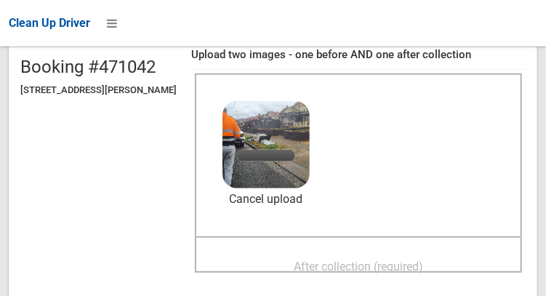
scroll to position [178, 0]
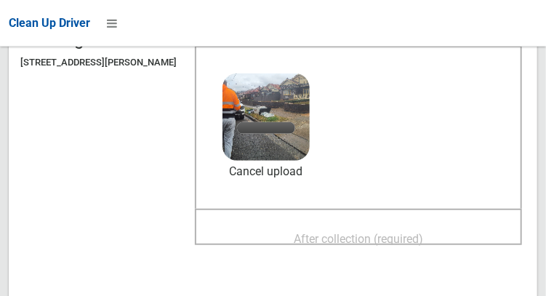
click at [369, 232] on span "After collection (required)" at bounding box center [358, 239] width 129 height 14
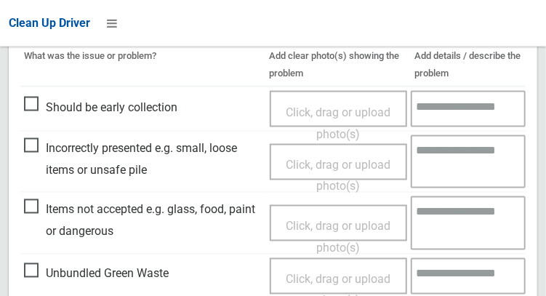
scroll to position [1312, 0]
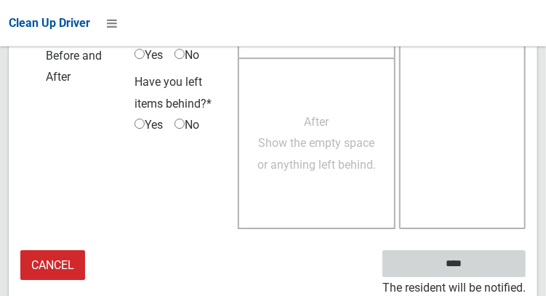
click at [475, 272] on input "****" at bounding box center [453, 263] width 143 height 27
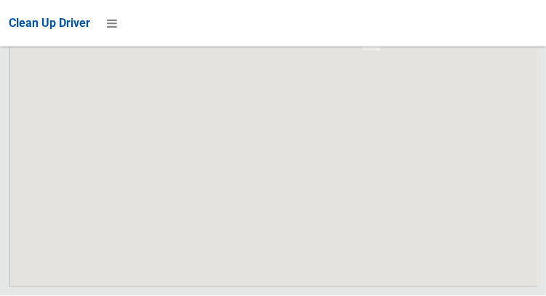
scroll to position [9683, 0]
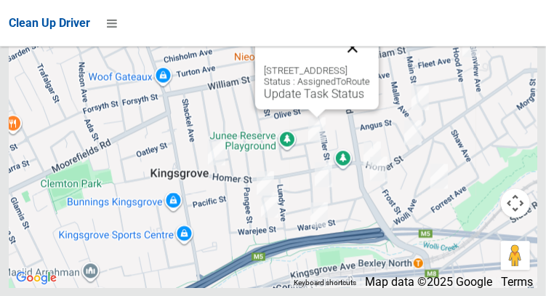
click at [370, 65] on button "Close" at bounding box center [352, 47] width 35 height 35
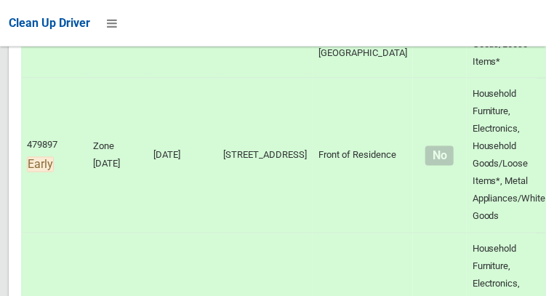
scroll to position [0, 0]
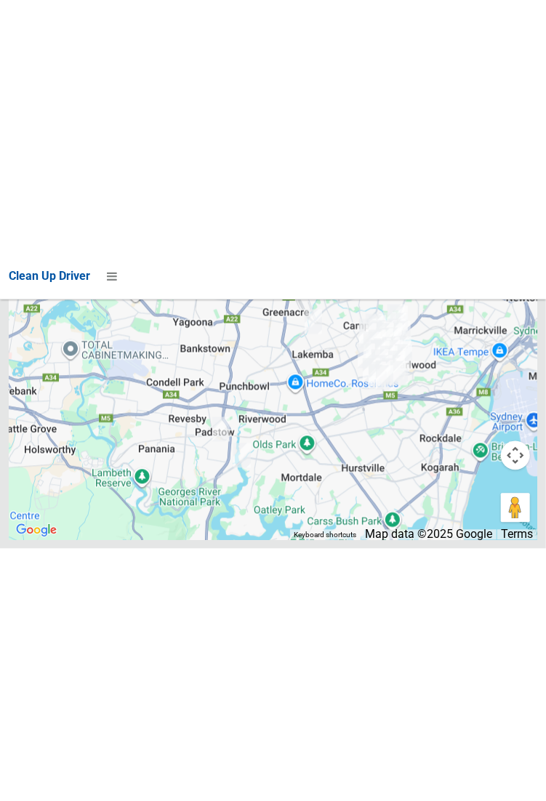
scroll to position [9209, 0]
